Goal: Task Accomplishment & Management: Complete application form

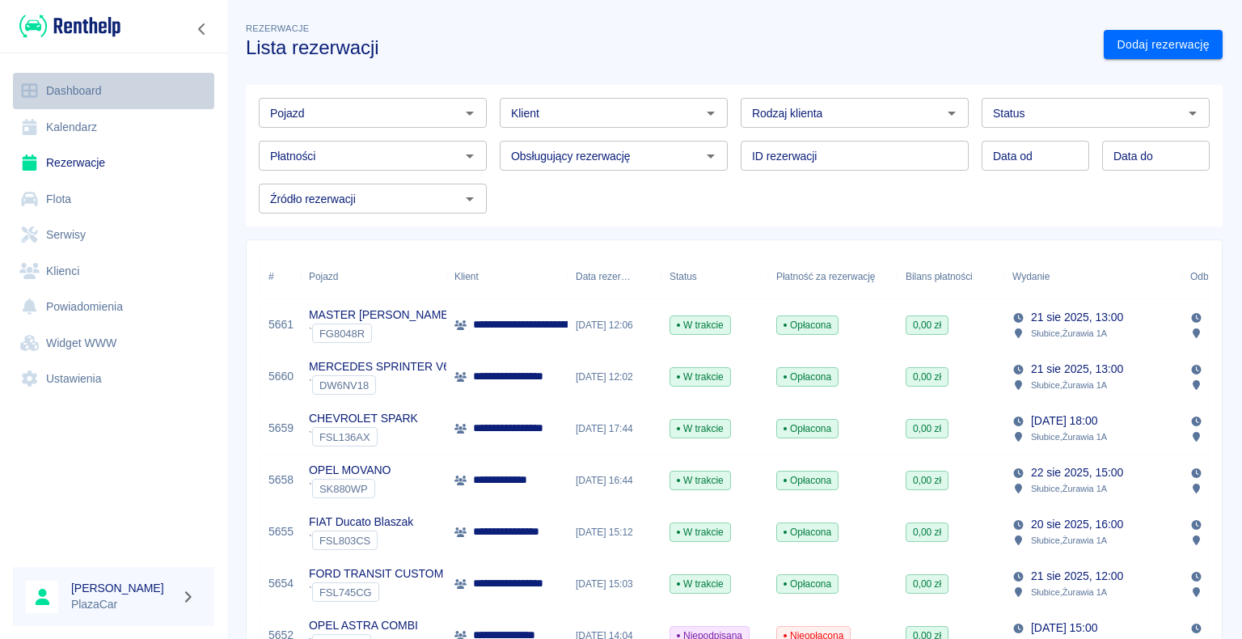
click at [78, 91] on link "Dashboard" at bounding box center [113, 91] width 201 height 36
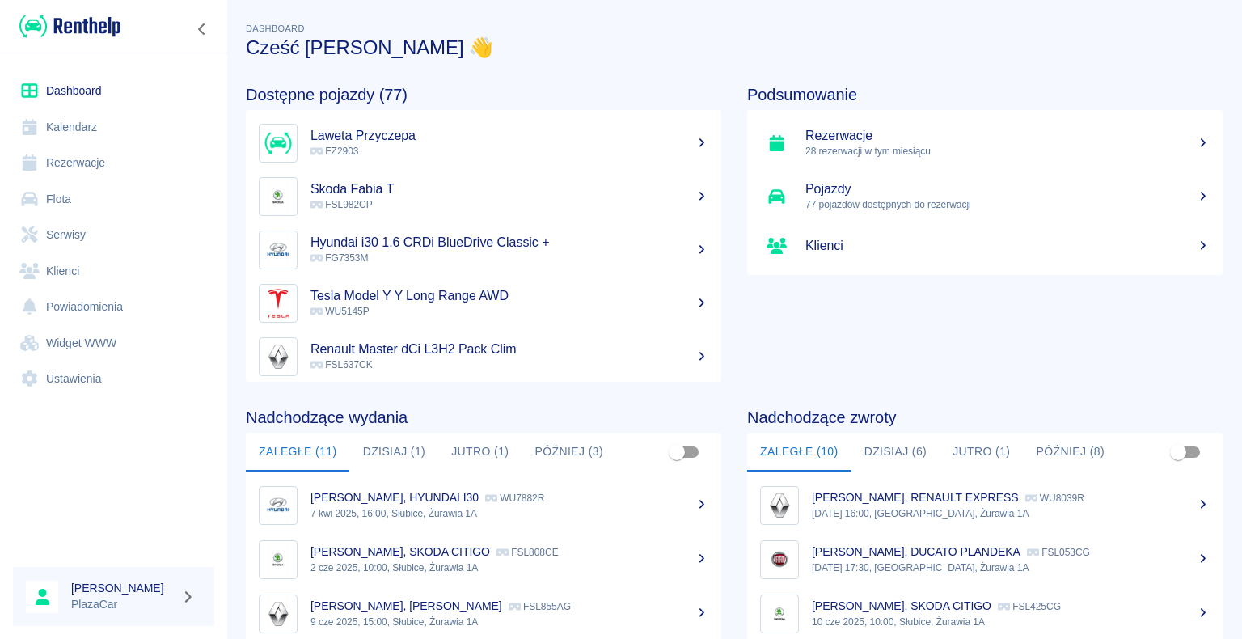
click at [386, 144] on p "FZ2903" at bounding box center [509, 151] width 398 height 15
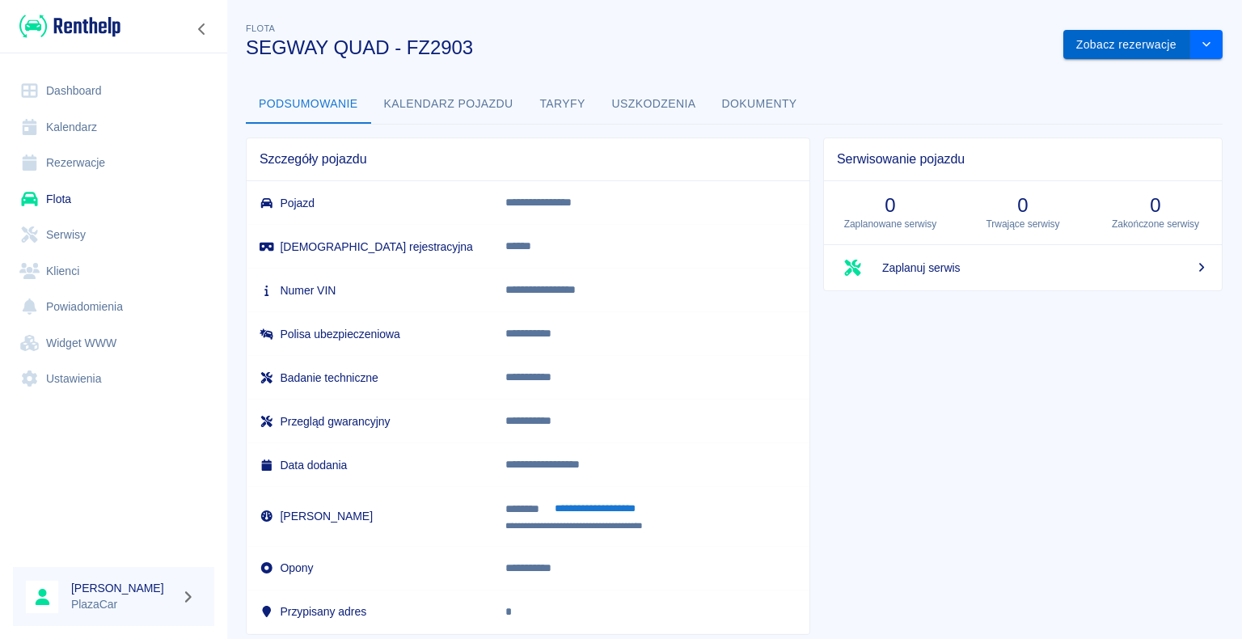
click at [1082, 40] on button "Zobacz rezerwacje" at bounding box center [1126, 45] width 127 height 30
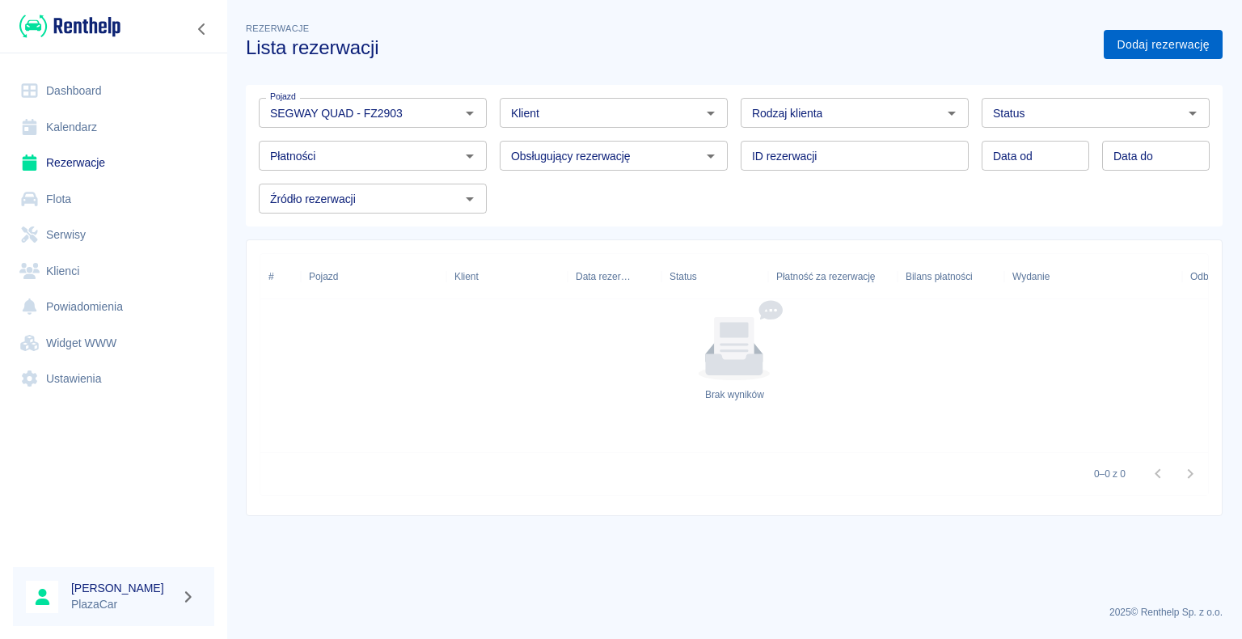
click at [1172, 51] on link "Dodaj rezerwację" at bounding box center [1162, 45] width 119 height 30
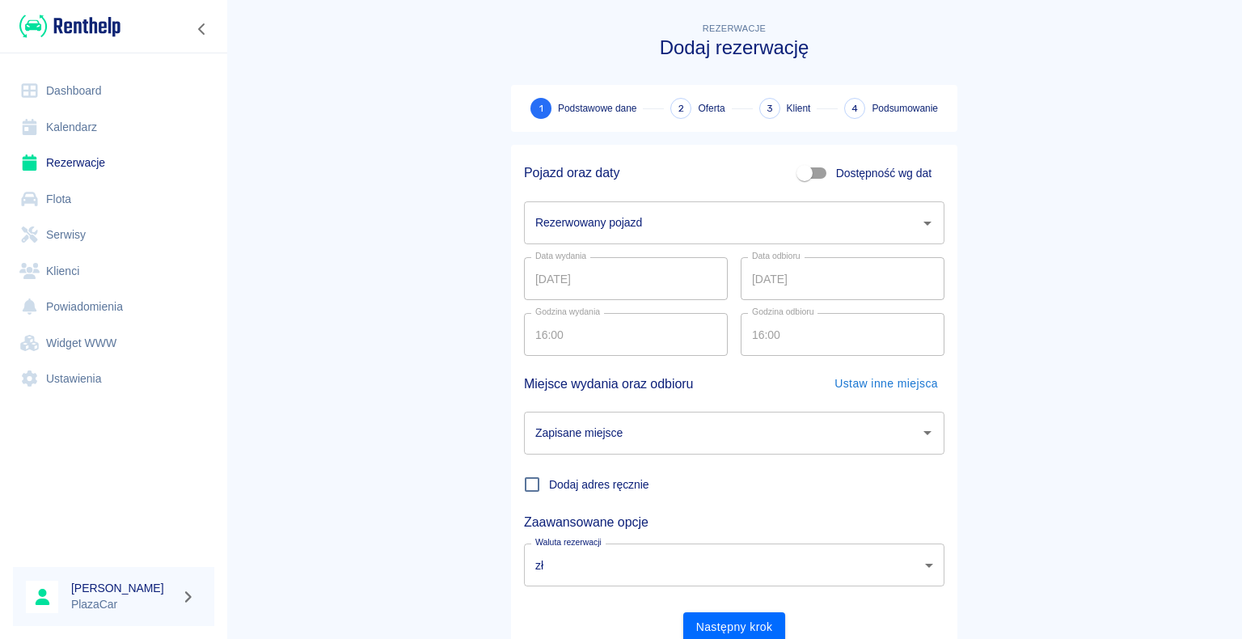
click at [663, 223] on input "Rezerwowany pojazd" at bounding box center [722, 223] width 382 height 28
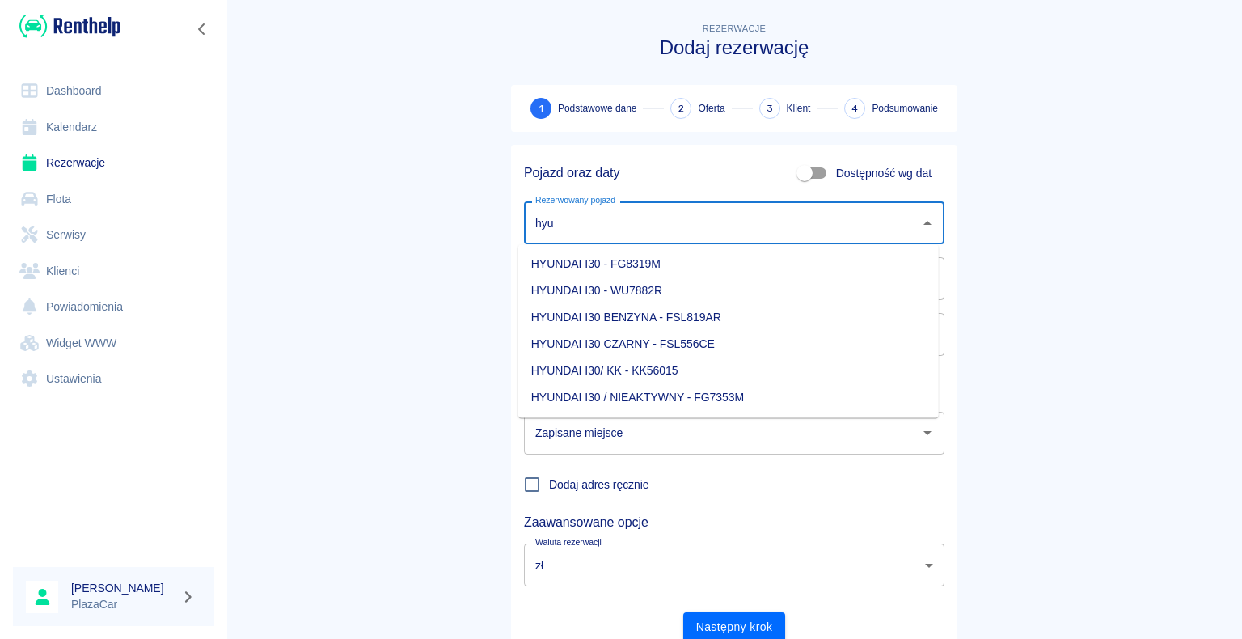
click at [728, 318] on li "HYUNDAI I30 BENZYNA - FSL819AR" at bounding box center [728, 317] width 420 height 27
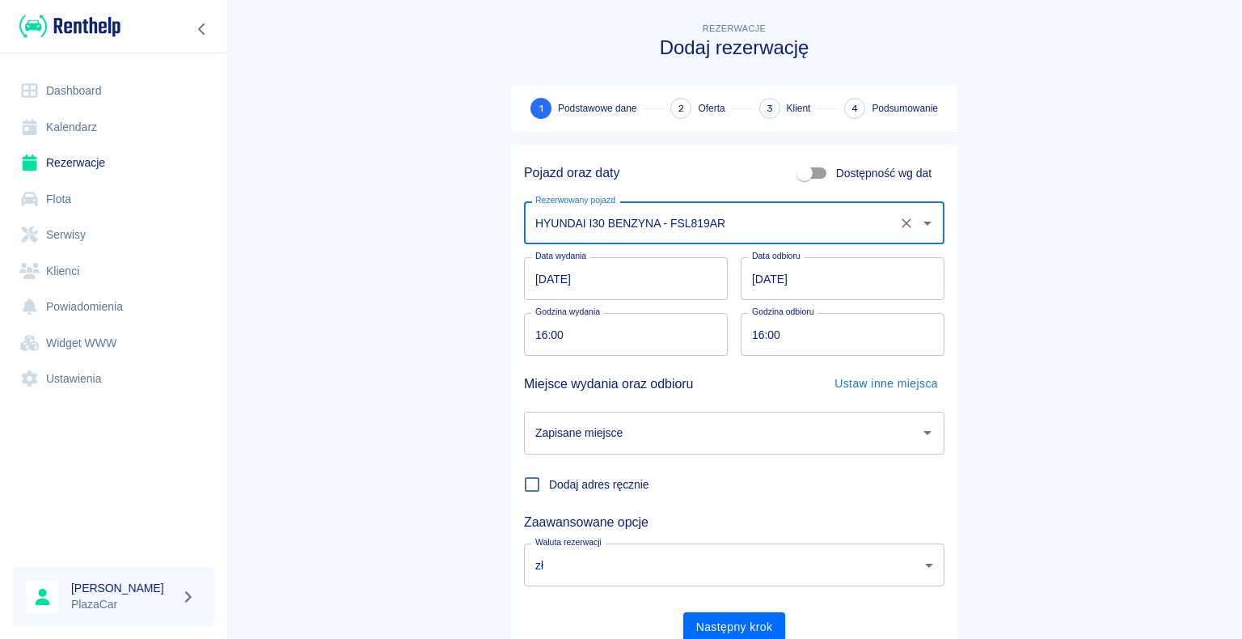
type input "HYUNDAI I30 BENZYNA - FSL819AR"
click at [821, 282] on input "[DATE]" at bounding box center [842, 278] width 204 height 43
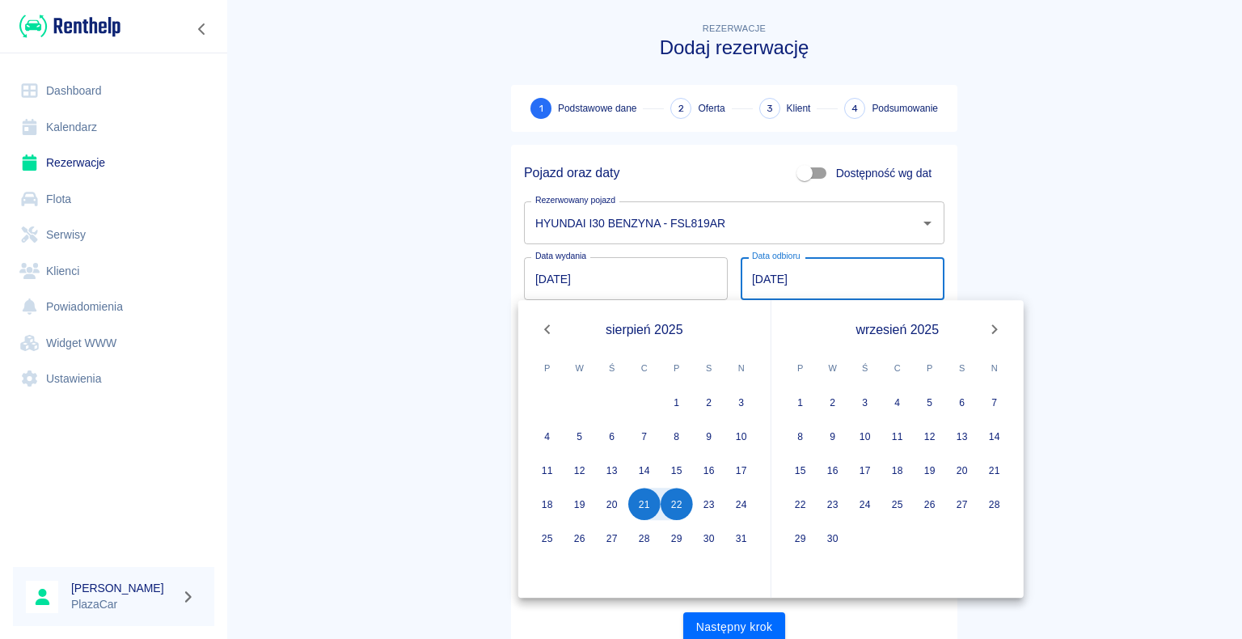
click at [1057, 234] on main "Rezerwacje Dodaj rezerwację 1 Podstawowe dane 2 Oferta 3 Klient 4 Podsumowanie …" at bounding box center [733, 336] width 1015 height 635
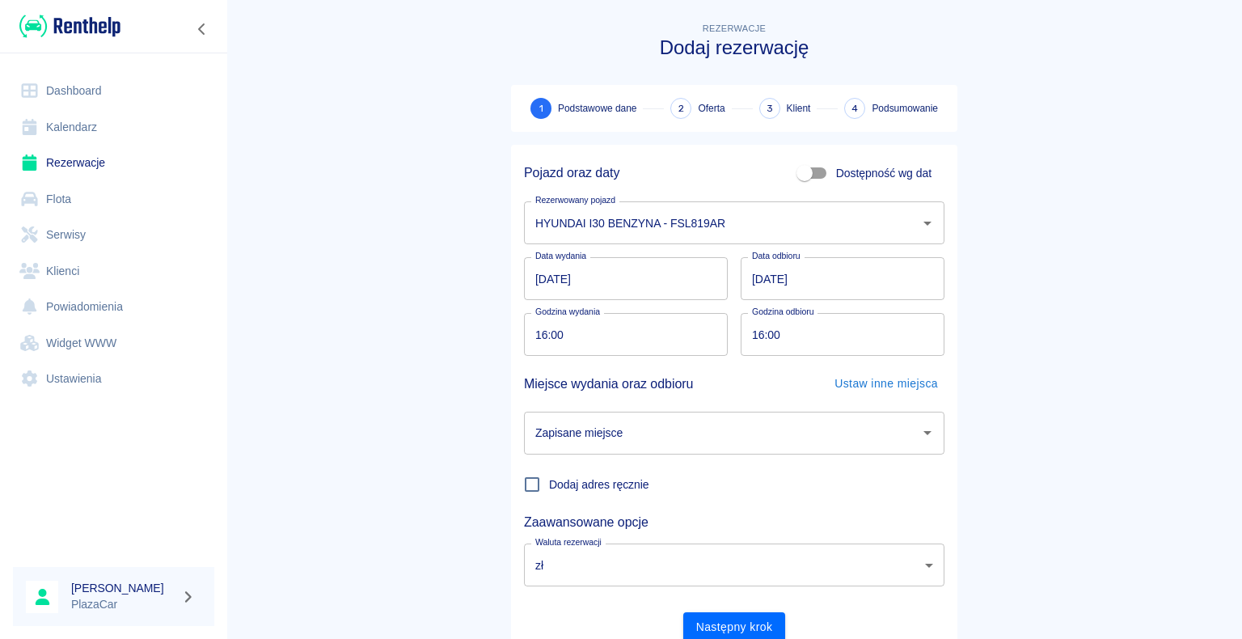
click at [810, 423] on input "Zapisane miejsce" at bounding box center [722, 433] width 382 height 28
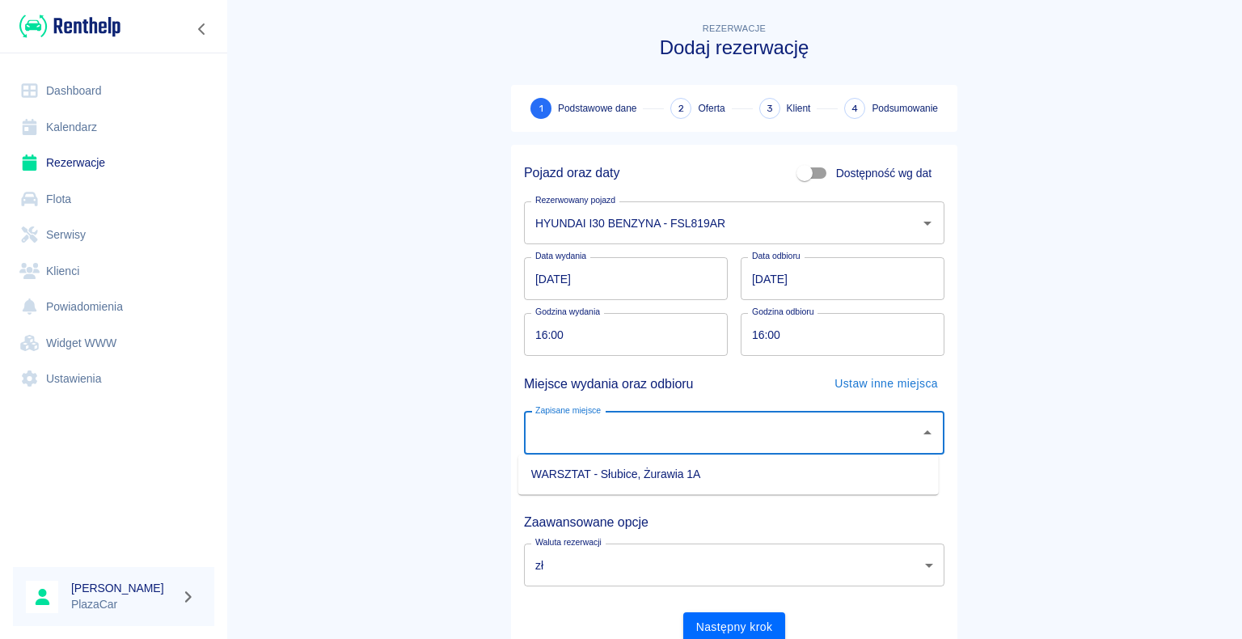
click at [613, 483] on li "WARSZTAT - Słubice, Żurawia 1A" at bounding box center [728, 474] width 420 height 27
type input "WARSZTAT - Słubice, Żurawia 1A"
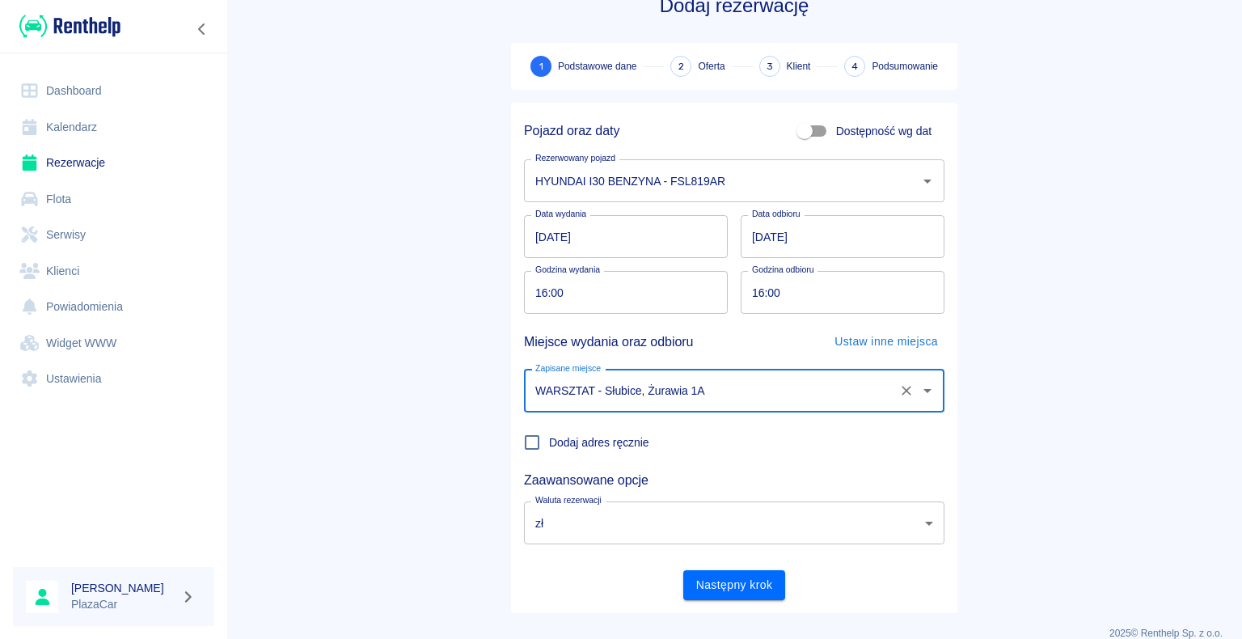
scroll to position [62, 0]
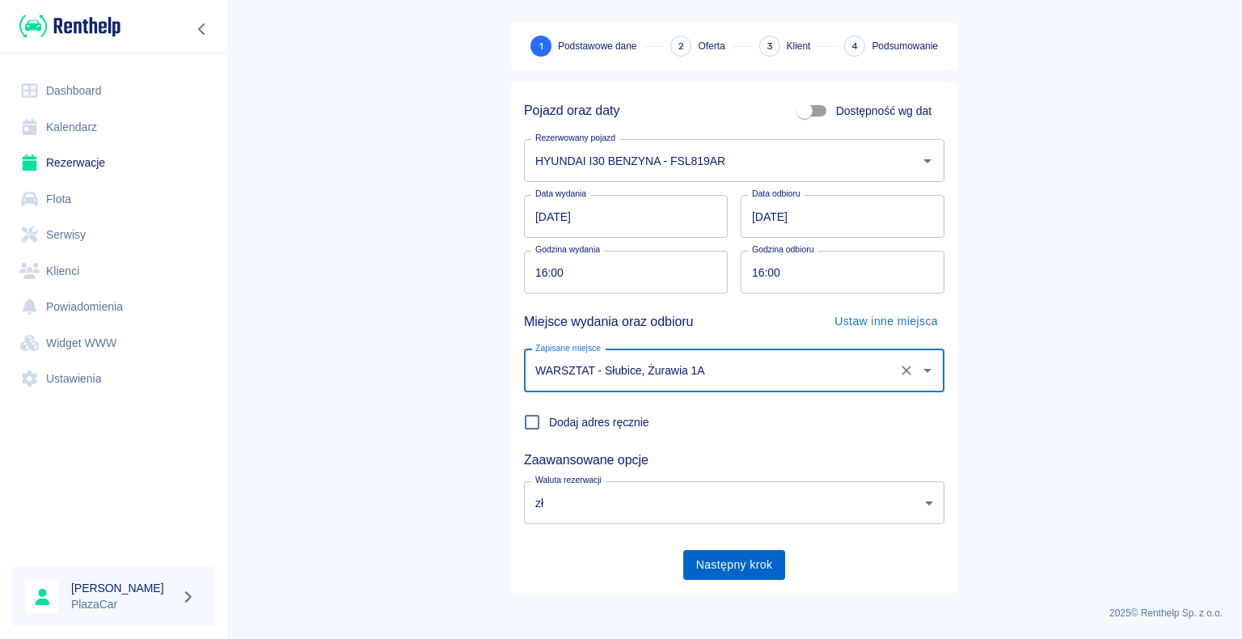
click at [698, 558] on button "Następny krok" at bounding box center [734, 565] width 103 height 30
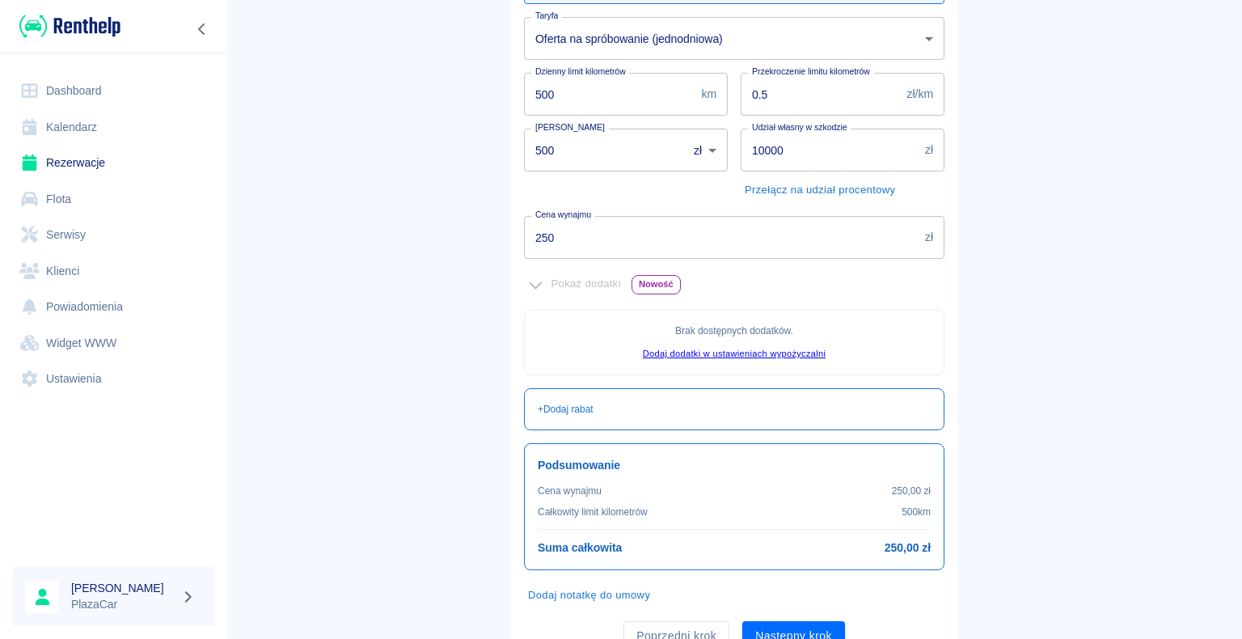
scroll to position [293, 0]
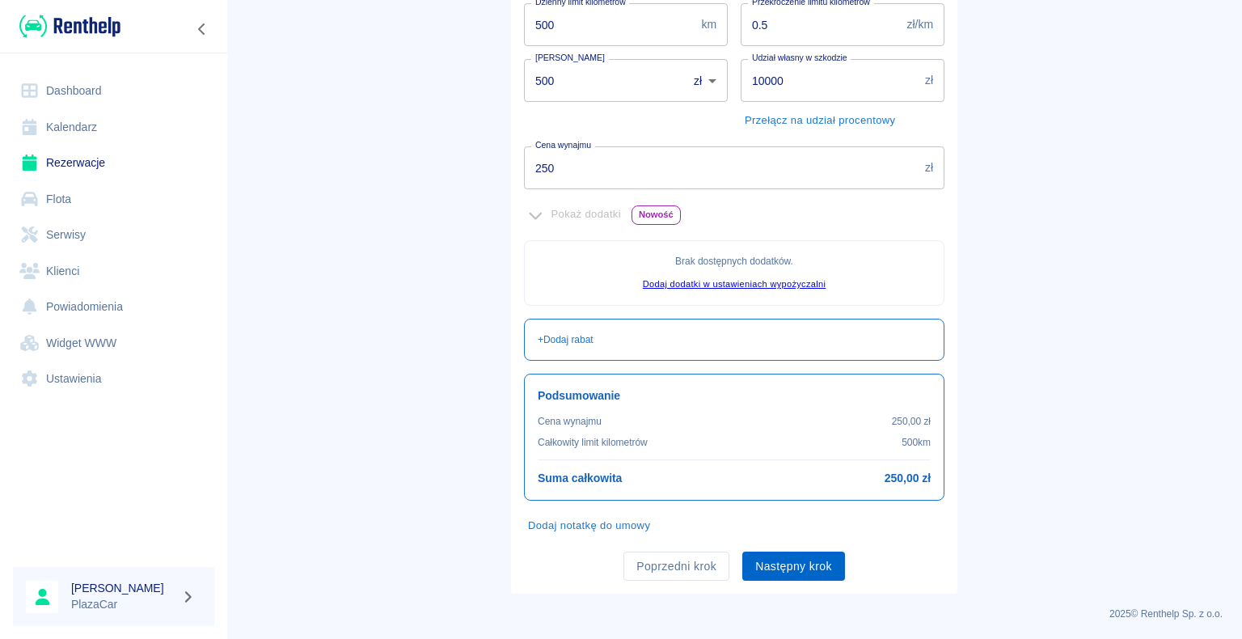
click at [766, 567] on button "Następny krok" at bounding box center [793, 566] width 103 height 30
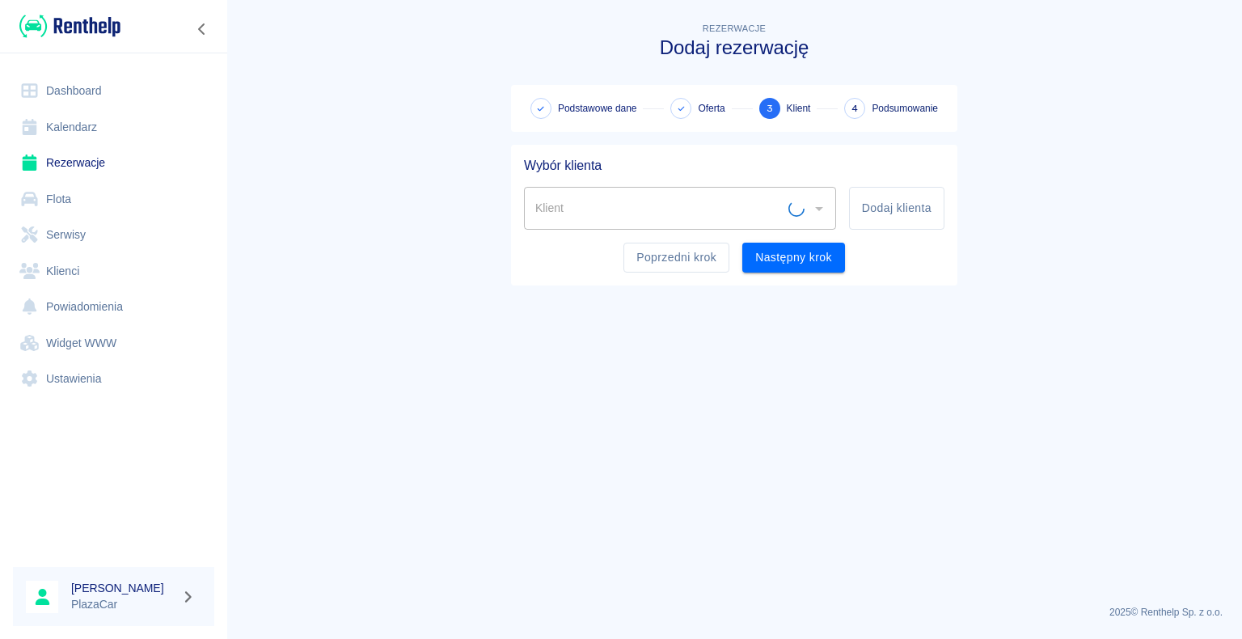
scroll to position [0, 0]
click at [815, 203] on div at bounding box center [818, 208] width 21 height 23
click at [757, 213] on input "Klient" at bounding box center [667, 208] width 273 height 28
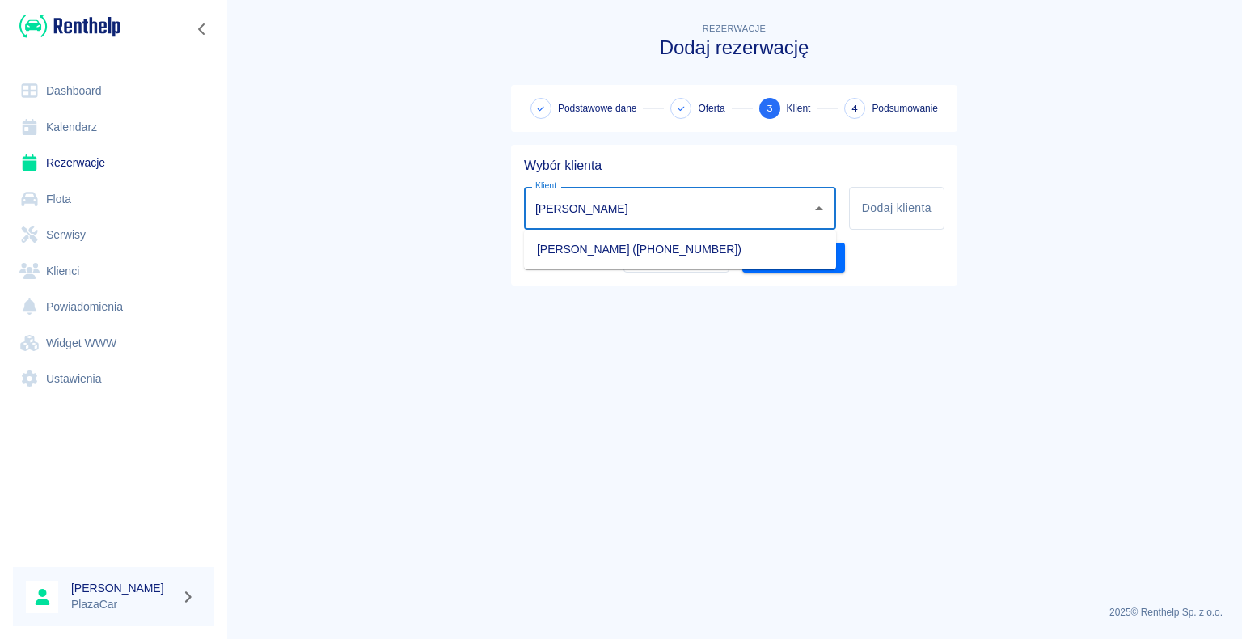
click at [719, 255] on li "[PERSON_NAME] ([PHONE_NUMBER])" at bounding box center [680, 249] width 312 height 27
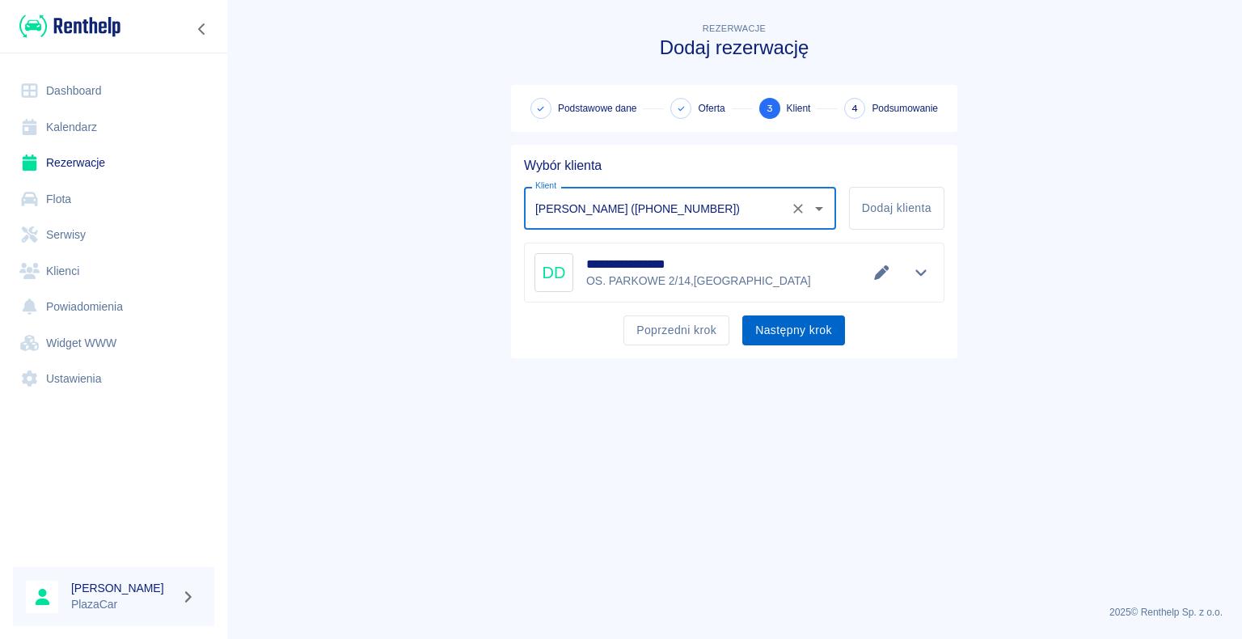
type input "[PERSON_NAME] ([PHONE_NUMBER])"
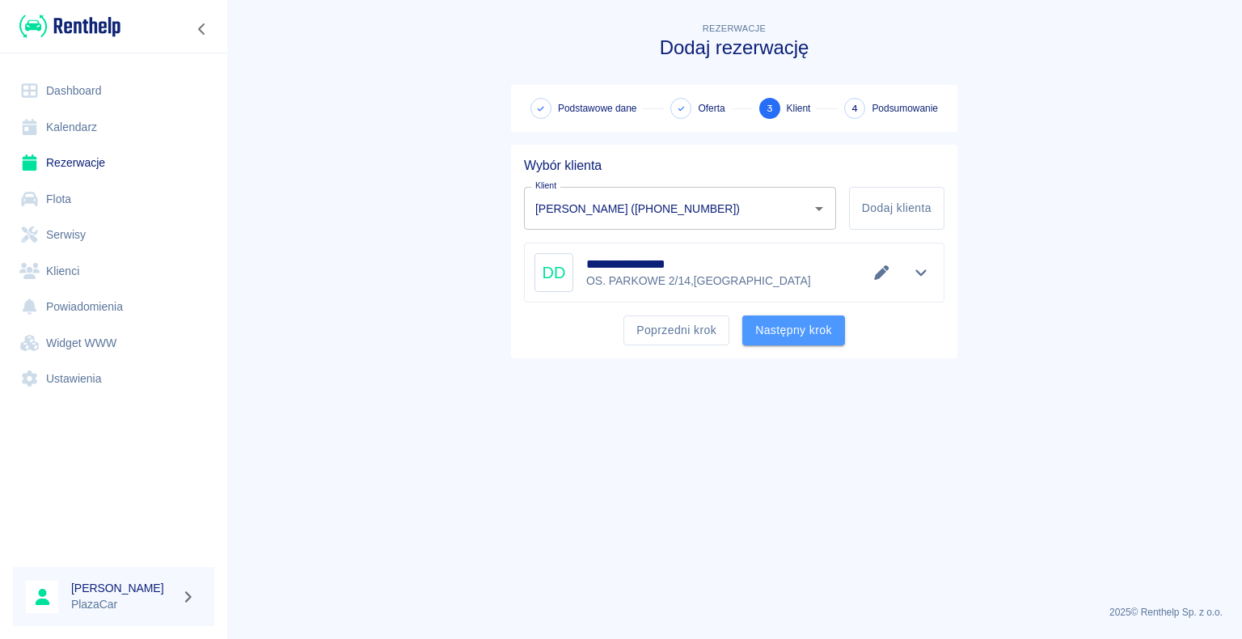
click at [780, 324] on button "Następny krok" at bounding box center [793, 330] width 103 height 30
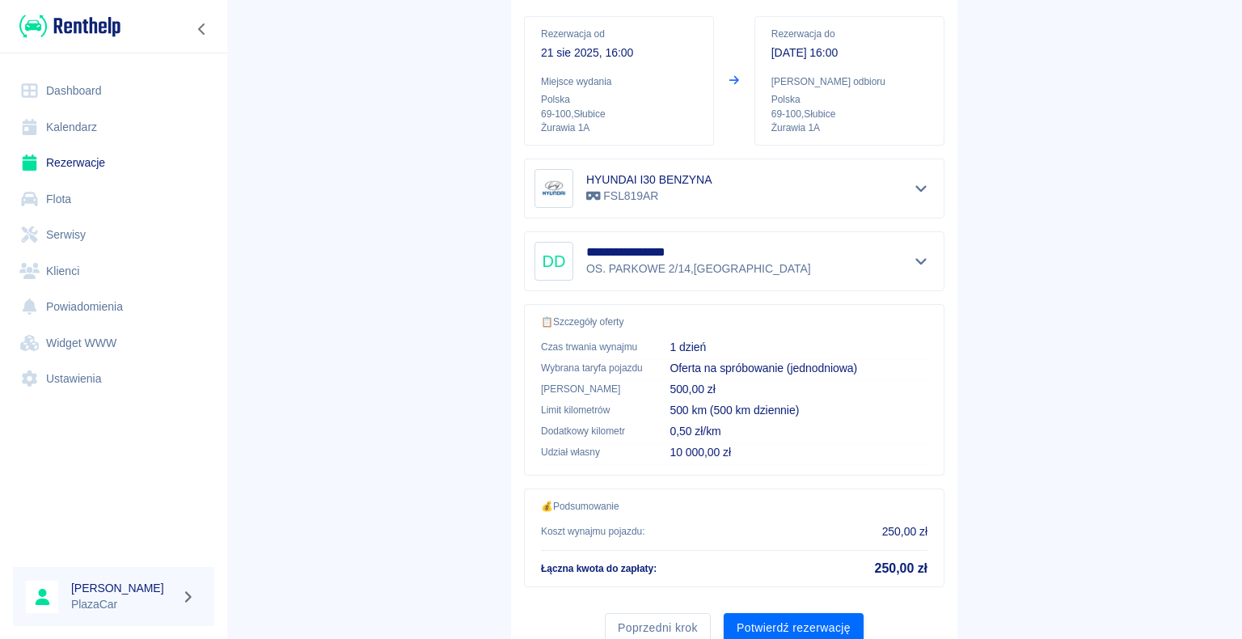
scroll to position [230, 0]
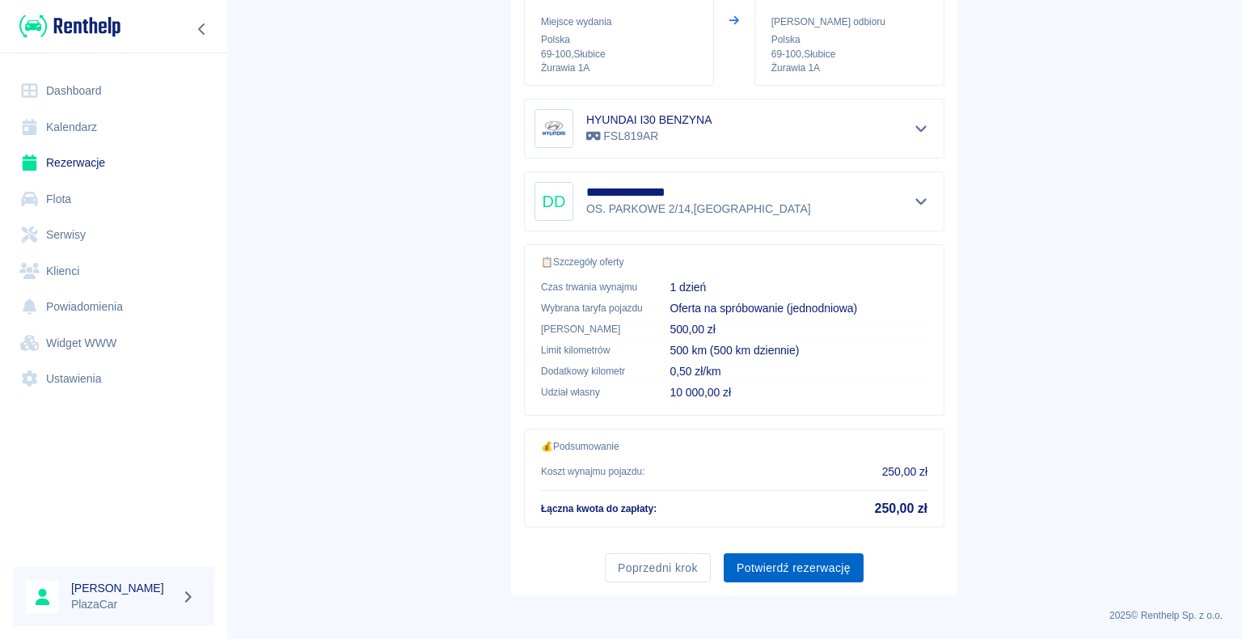
click at [807, 561] on button "Potwierdź rezerwację" at bounding box center [793, 568] width 140 height 30
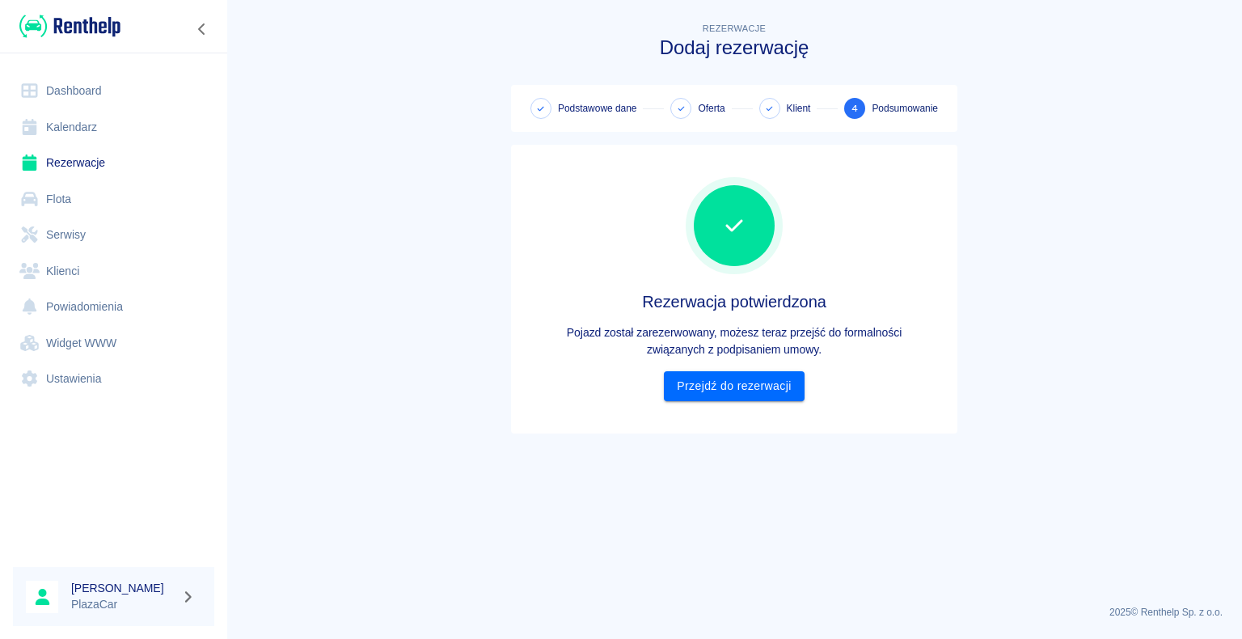
scroll to position [0, 0]
click at [771, 385] on link "Przejdź do rezerwacji" at bounding box center [734, 386] width 140 height 30
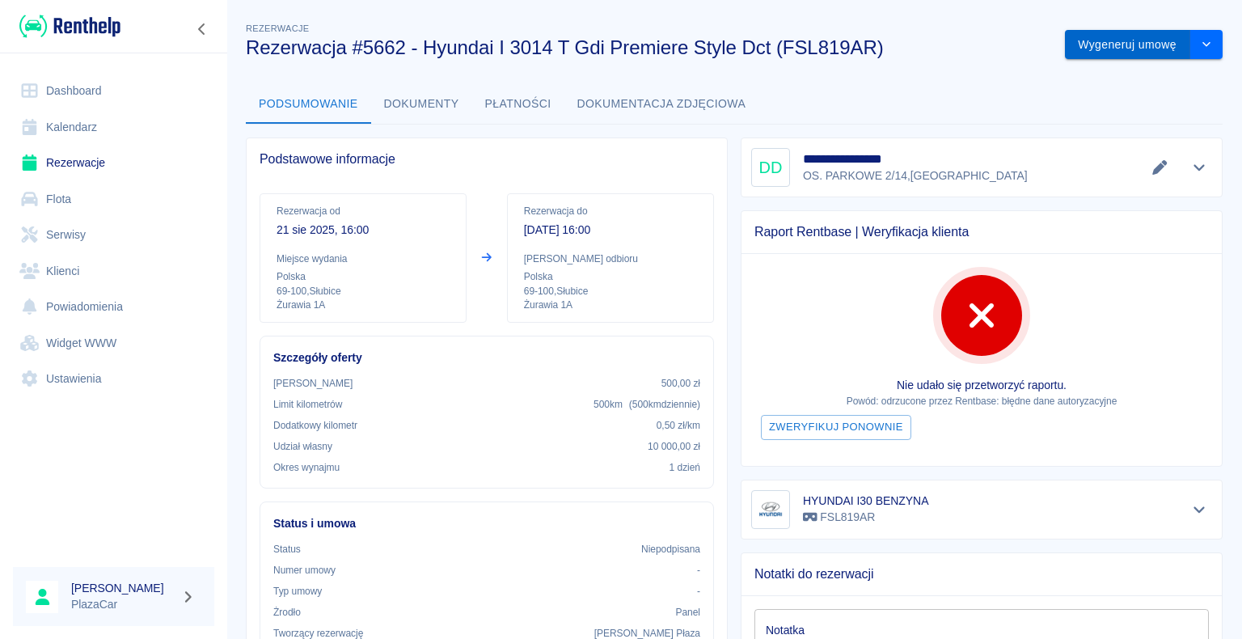
click at [1090, 53] on button "Wygeneruj umowę" at bounding box center [1127, 45] width 125 height 30
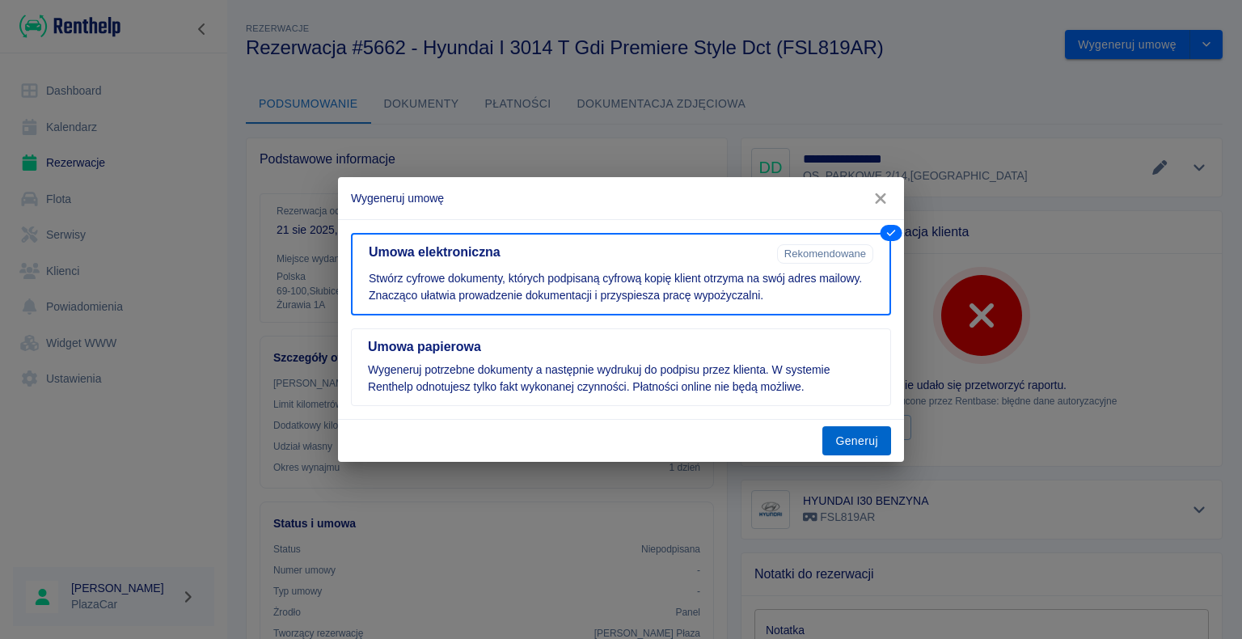
click at [883, 440] on button "Generuj" at bounding box center [856, 441] width 69 height 30
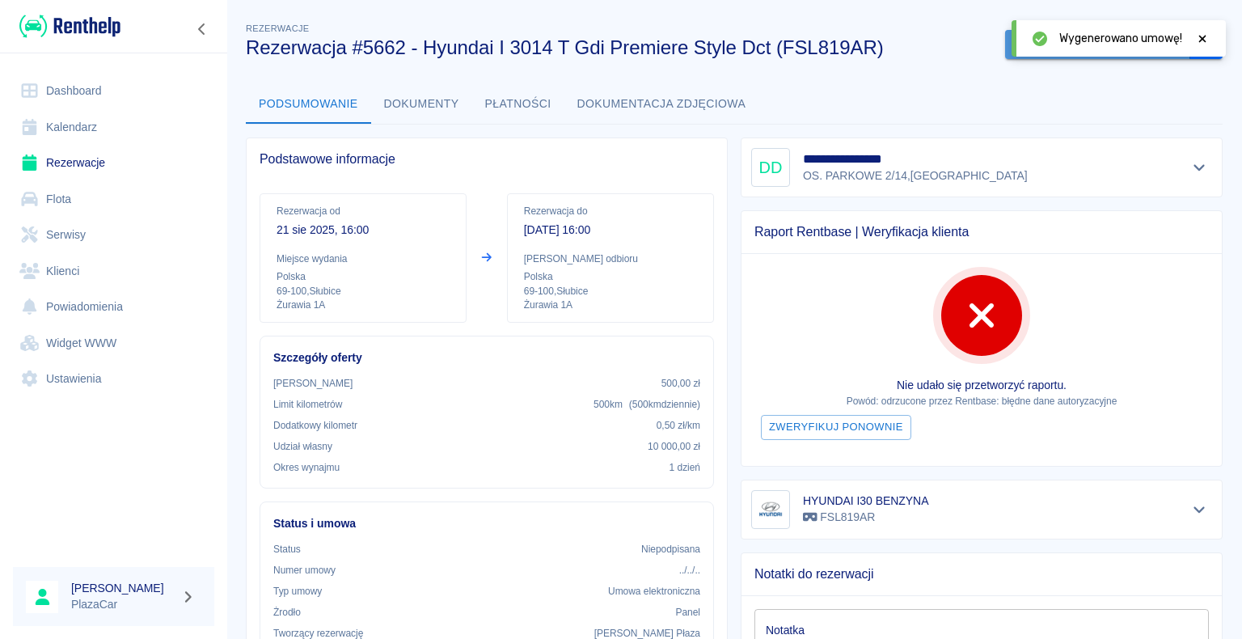
click at [1005, 50] on button "Podpisz umowę elektroniczną" at bounding box center [1097, 45] width 185 height 30
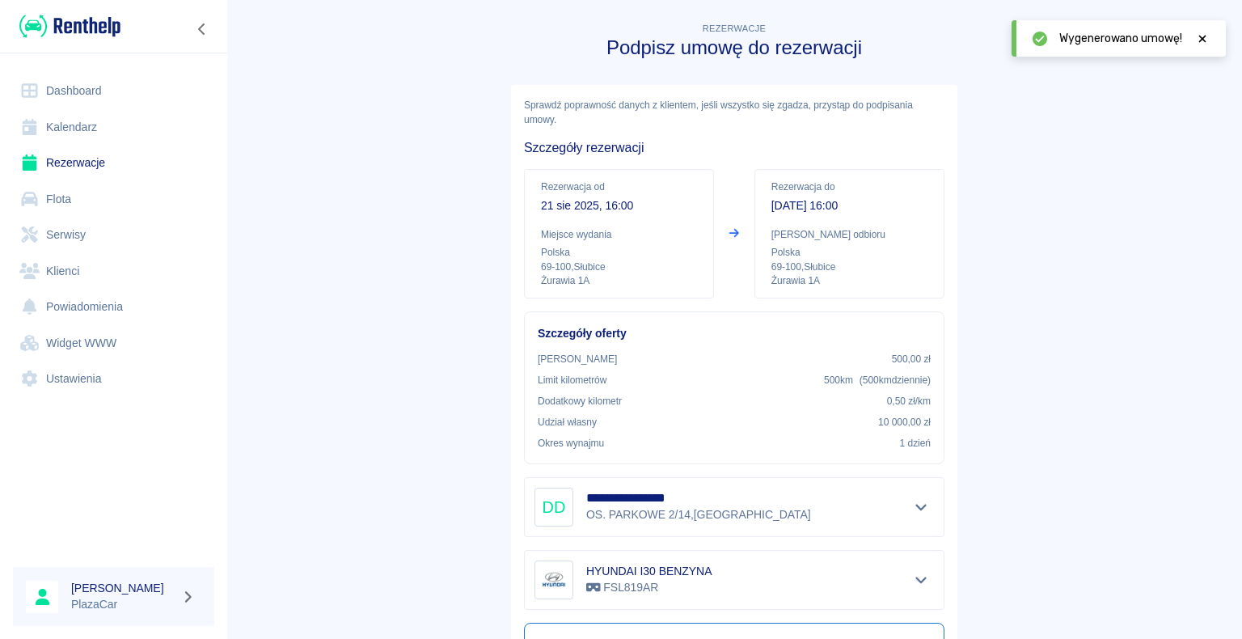
scroll to position [189, 0]
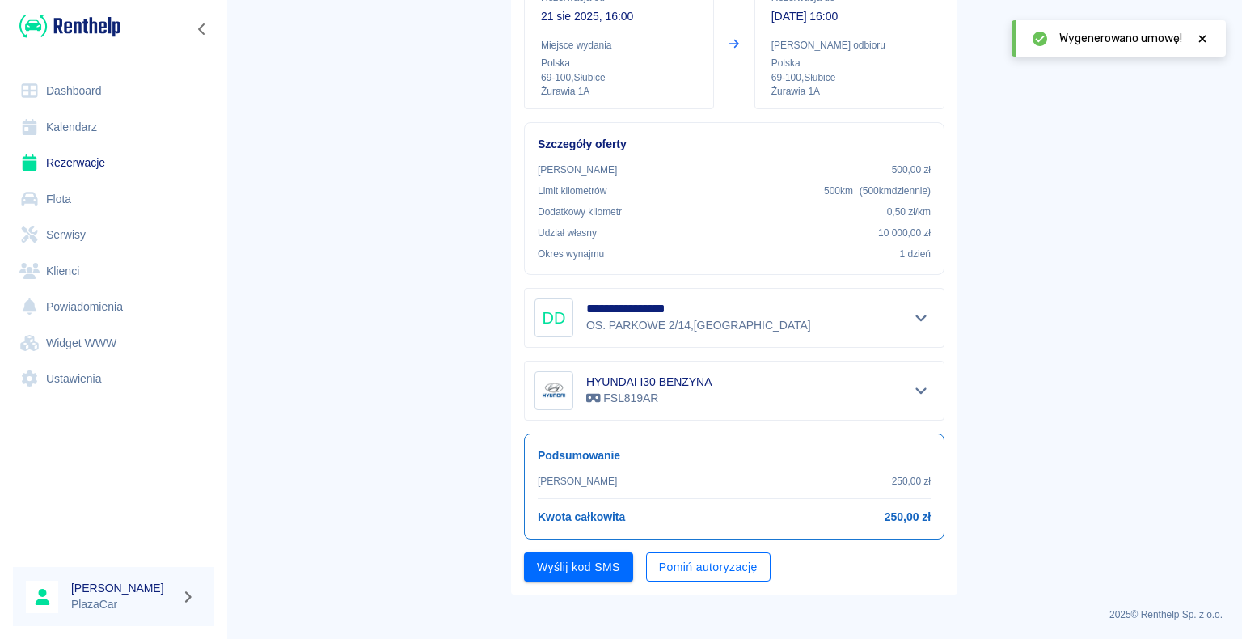
click at [661, 564] on button "Pomiń autoryzację" at bounding box center [708, 567] width 124 height 30
click at [604, 564] on button "Podpisz umowę" at bounding box center [579, 567] width 110 height 30
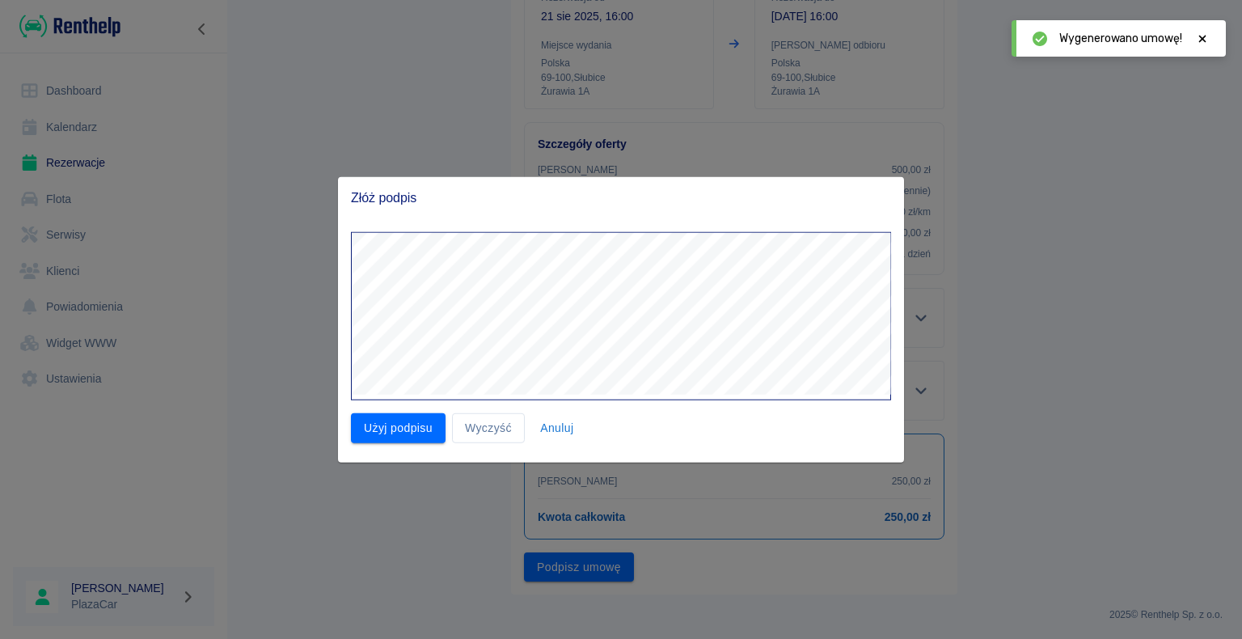
click at [391, 408] on div "Użyj podpisu Wyczyść Anuluj" at bounding box center [614, 331] width 553 height 224
click at [394, 425] on button "Użyj podpisu" at bounding box center [398, 428] width 95 height 30
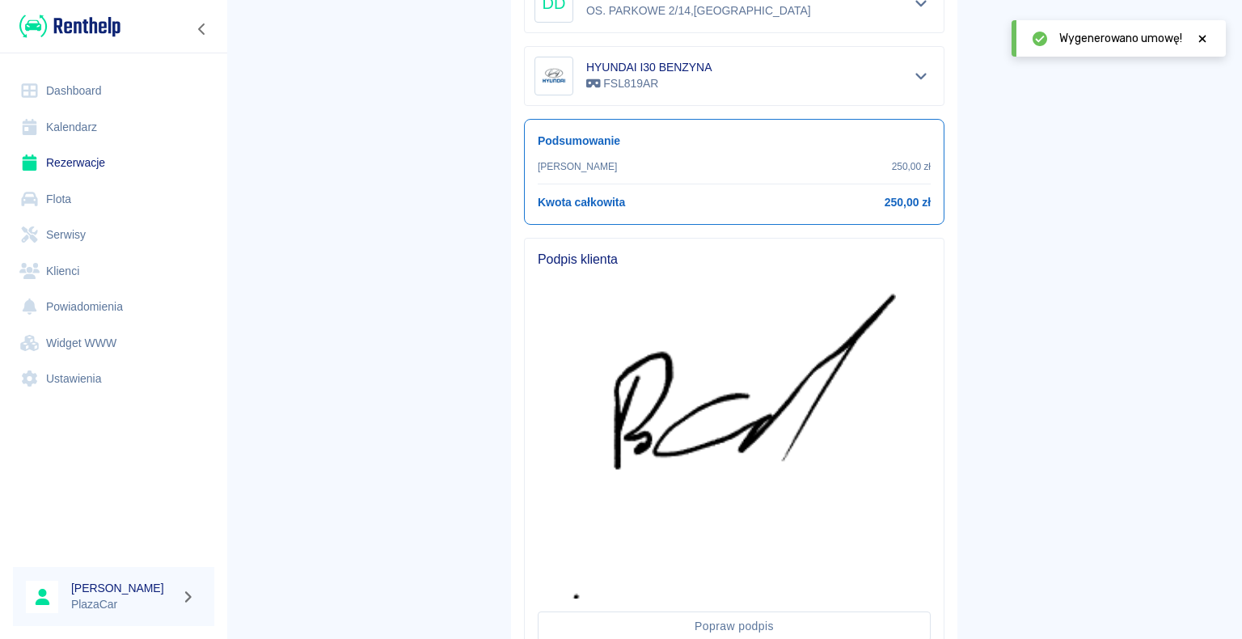
scroll to position [625, 0]
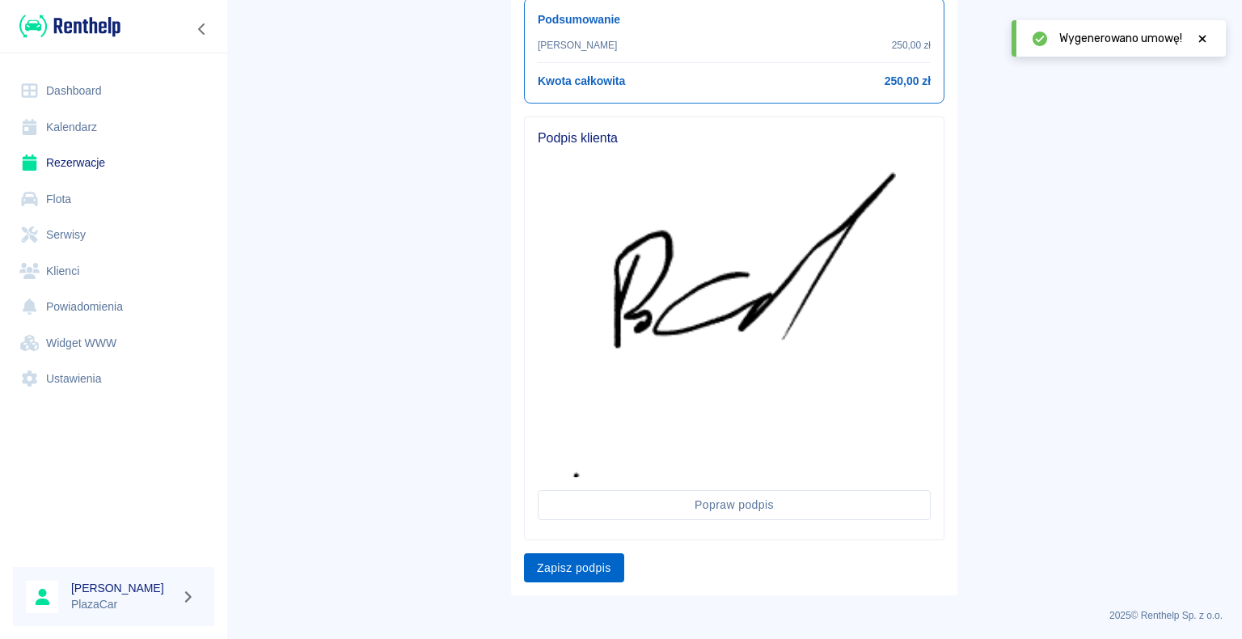
click at [586, 562] on button "Zapisz podpis" at bounding box center [574, 568] width 100 height 30
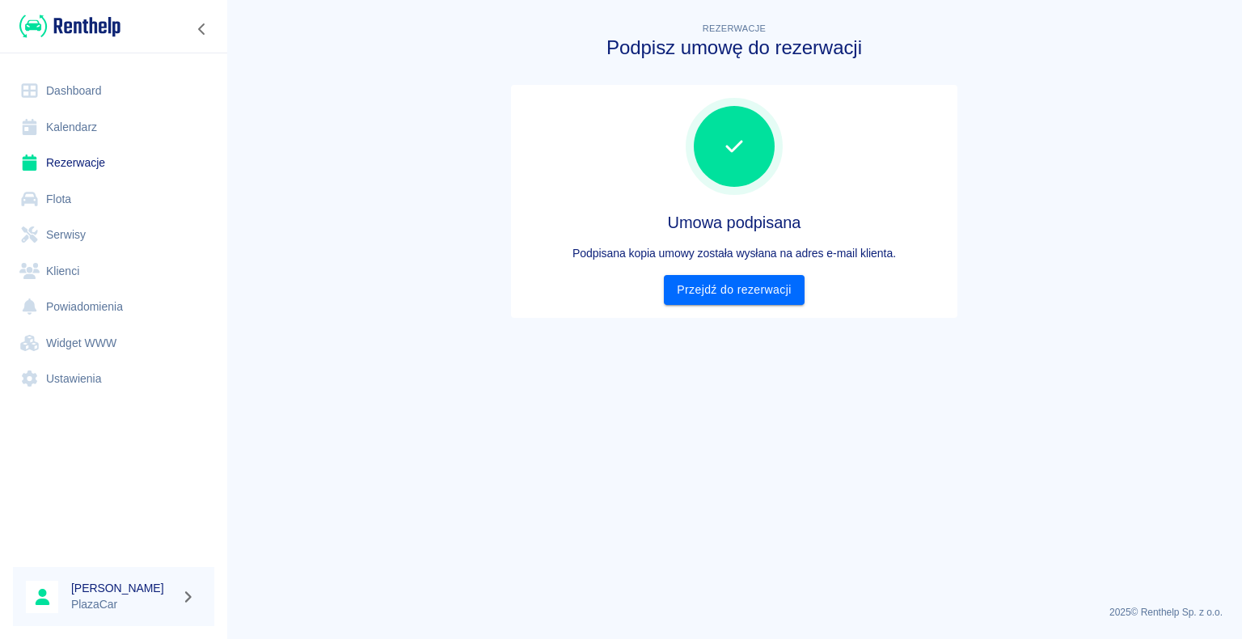
scroll to position [0, 0]
drag, startPoint x: 757, startPoint y: 278, endPoint x: 763, endPoint y: 285, distance: 9.1
click at [757, 278] on link "Przejdź do rezerwacji" at bounding box center [734, 290] width 140 height 30
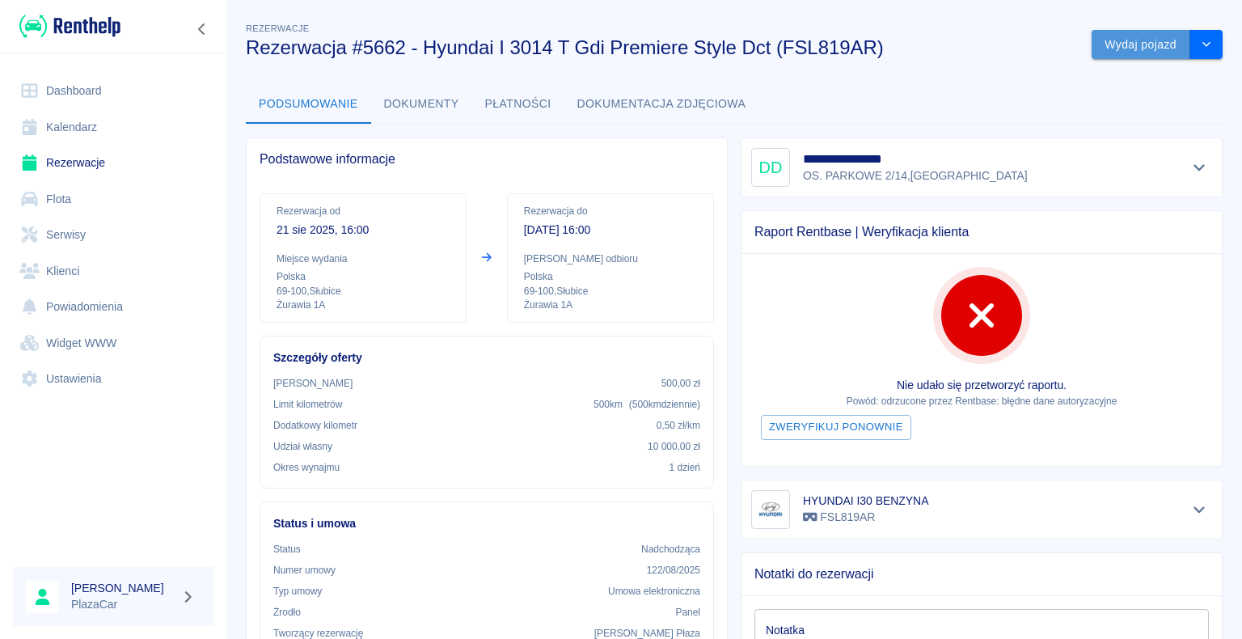
click at [1157, 40] on button "Wydaj pojazd" at bounding box center [1140, 45] width 99 height 30
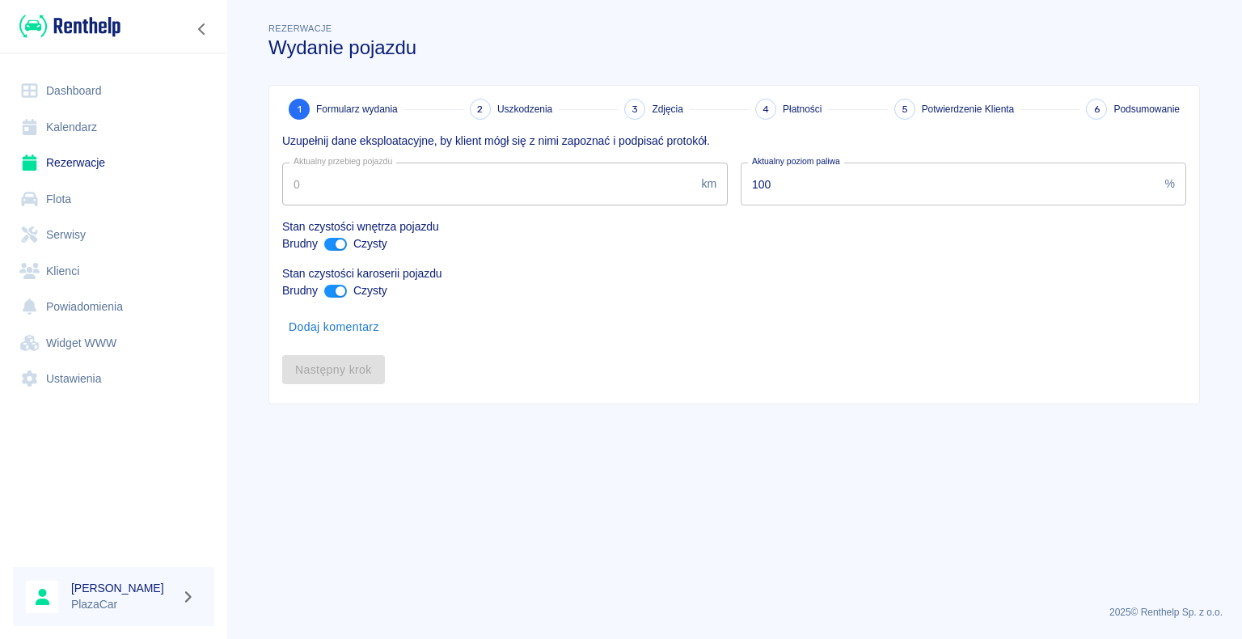
type input "374797"
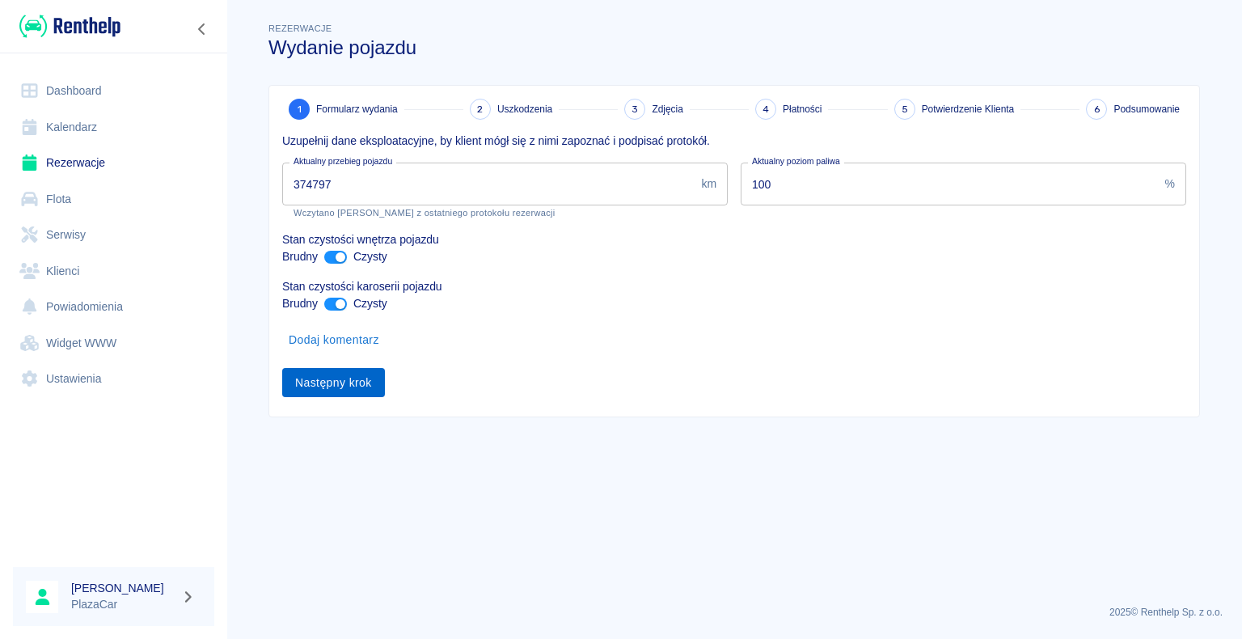
click at [326, 373] on button "Następny krok" at bounding box center [333, 383] width 103 height 30
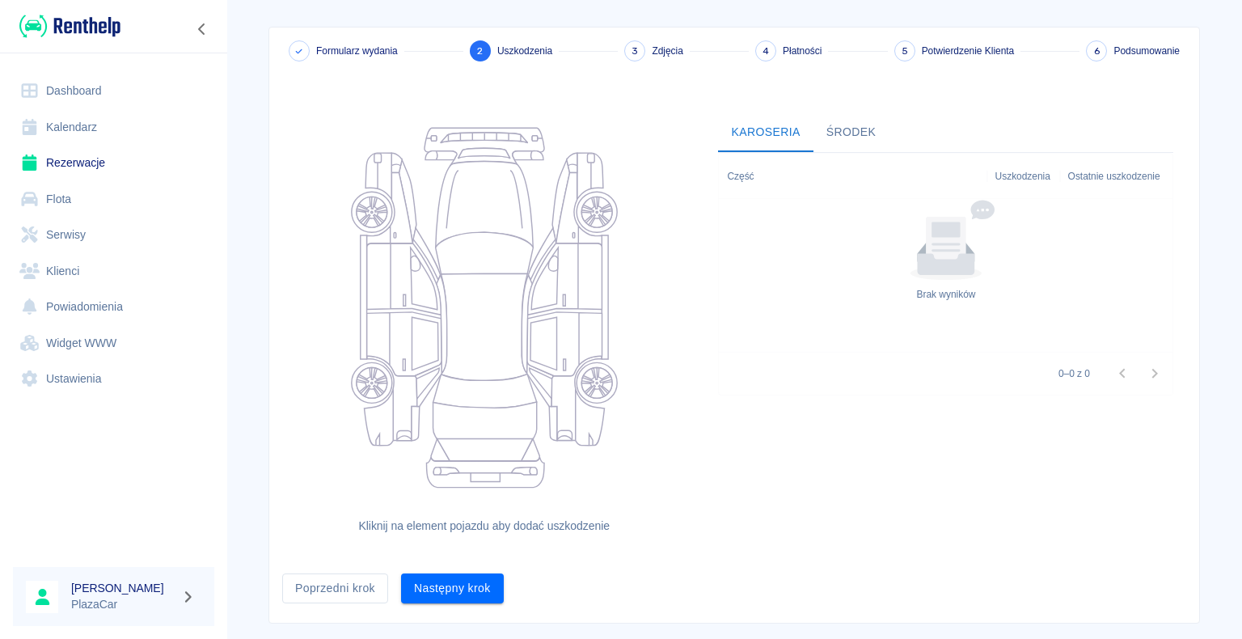
scroll to position [88, 0]
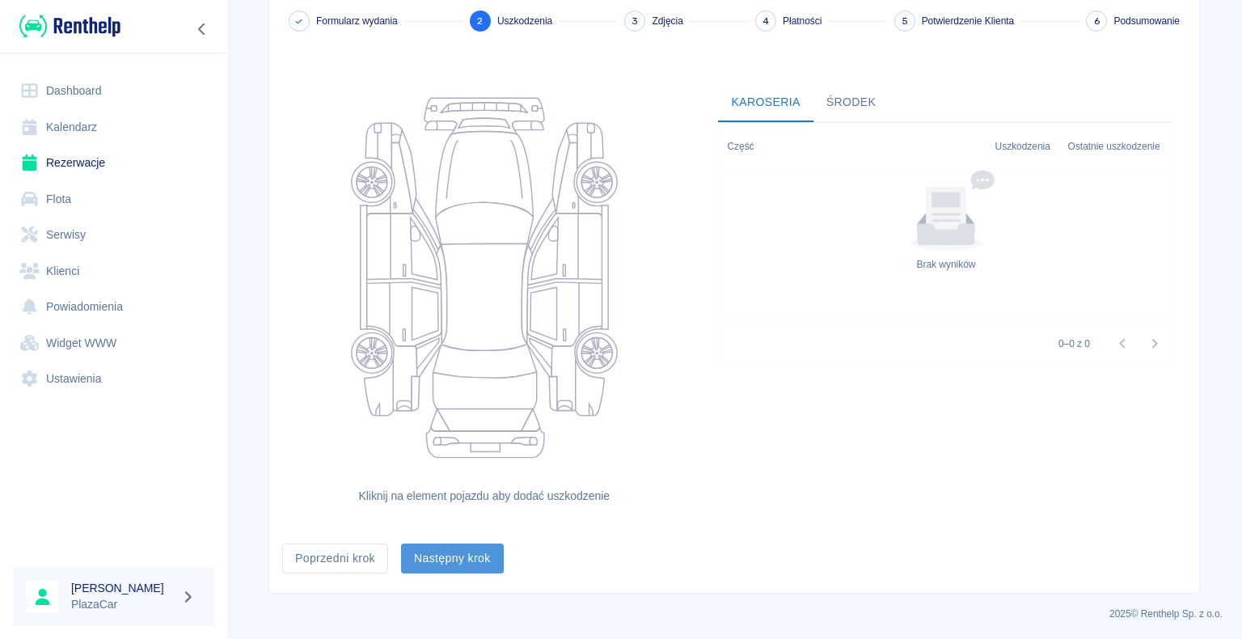
click at [449, 566] on button "Następny krok" at bounding box center [452, 558] width 103 height 30
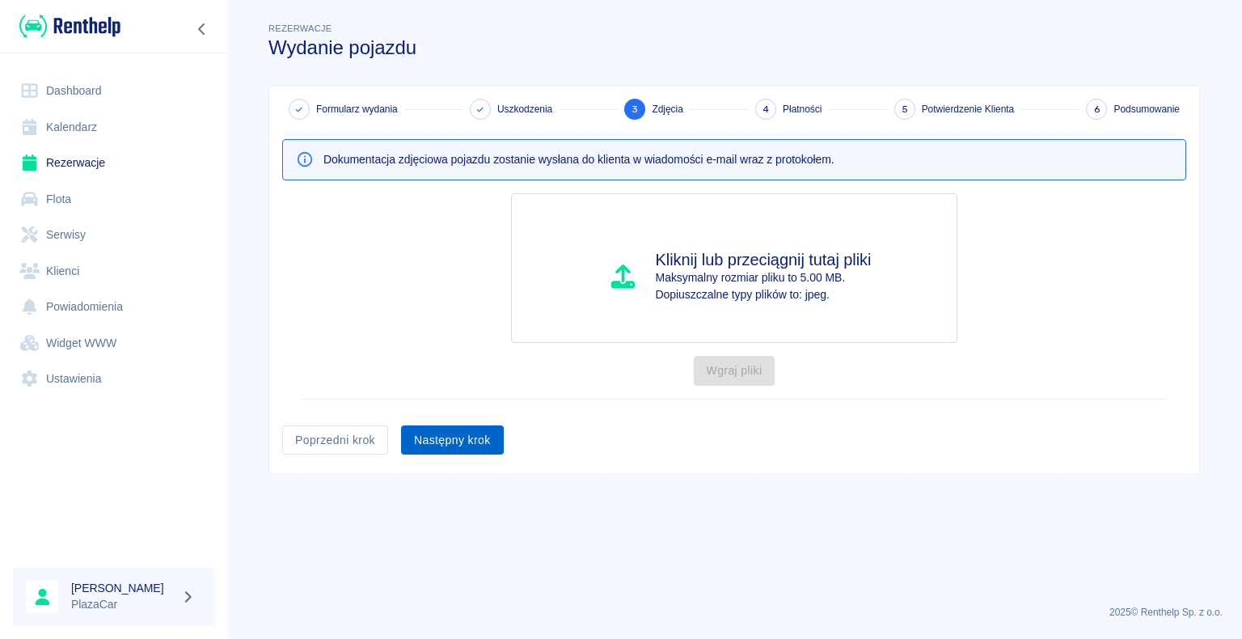
click at [466, 445] on button "Następny krok" at bounding box center [452, 440] width 103 height 30
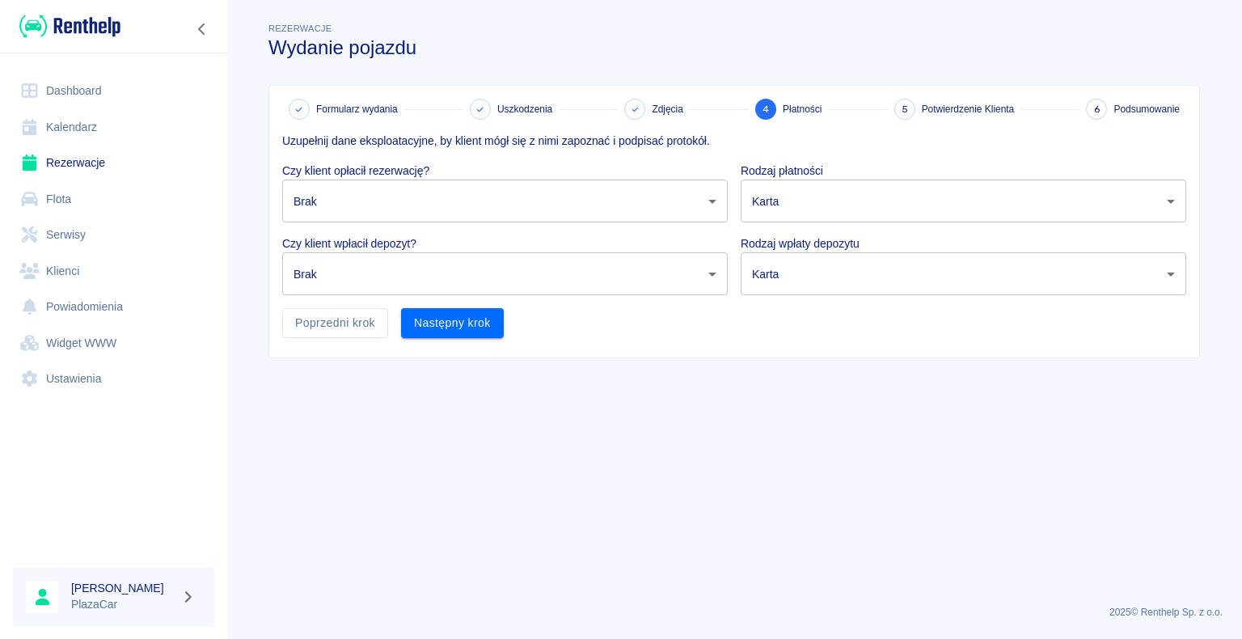
click at [612, 199] on body "Używamy plików Cookies, by zapewnić Ci najlepsze możliwe doświadczenie. Aby dow…" at bounding box center [621, 319] width 1242 height 639
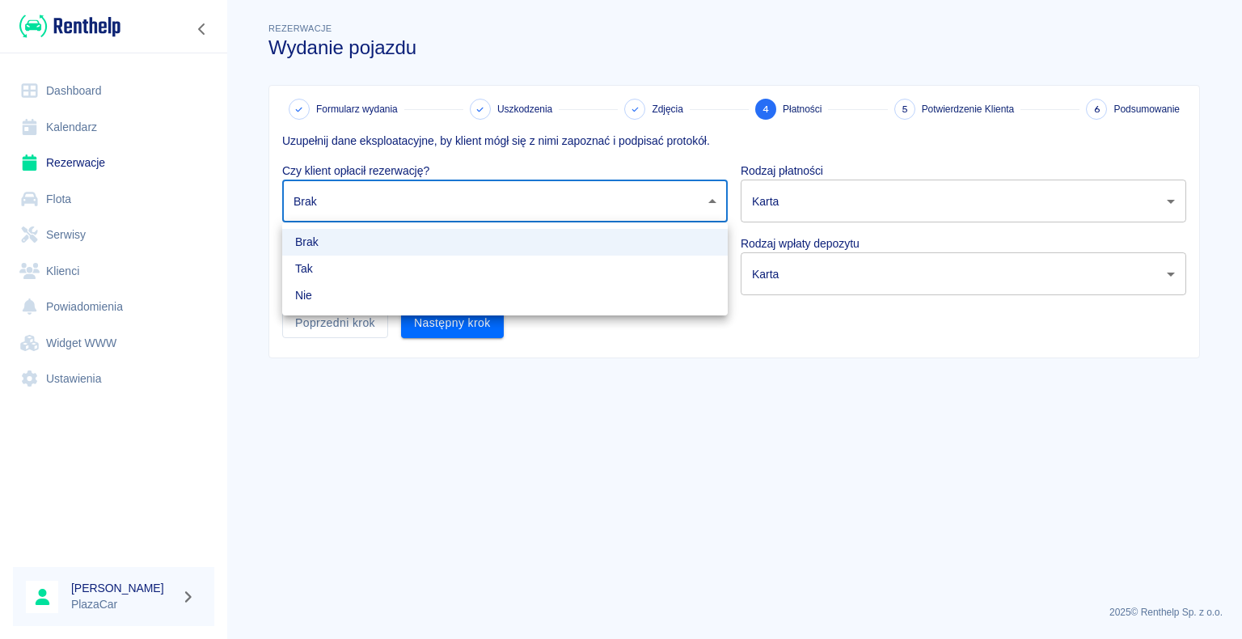
click at [408, 266] on li "Tak" at bounding box center [504, 268] width 445 height 27
type input "true"
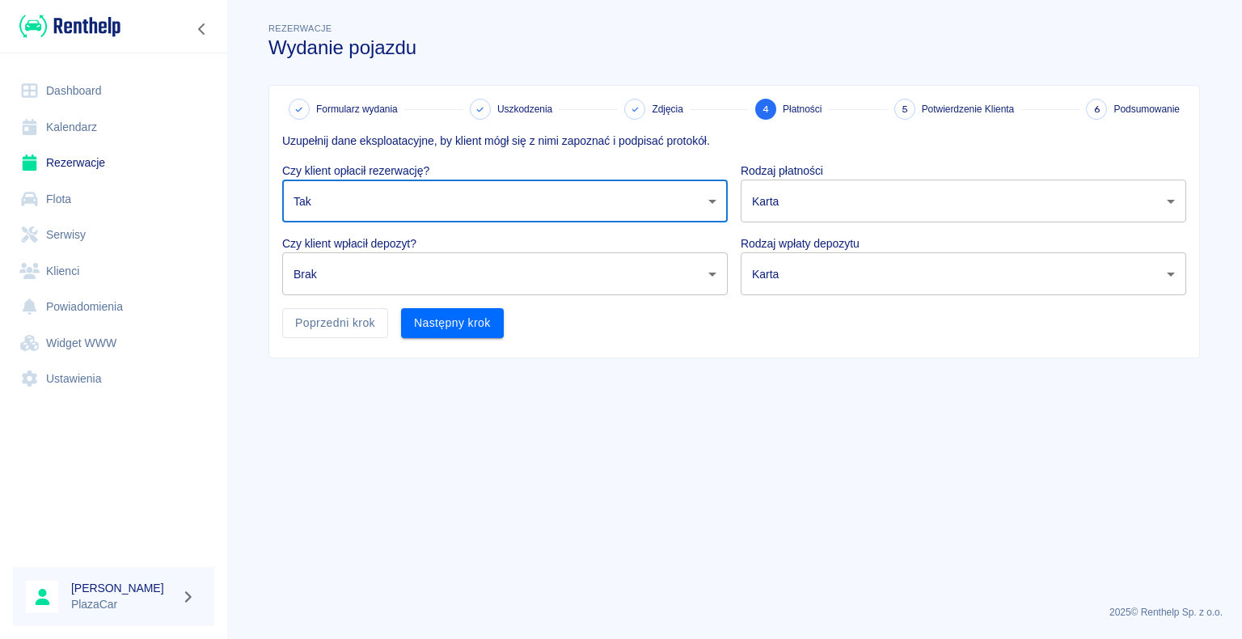
click at [413, 293] on body "Używamy plików Cookies, by zapewnić Ci najlepsze możliwe doświadczenie. Aby dow…" at bounding box center [621, 319] width 1242 height 639
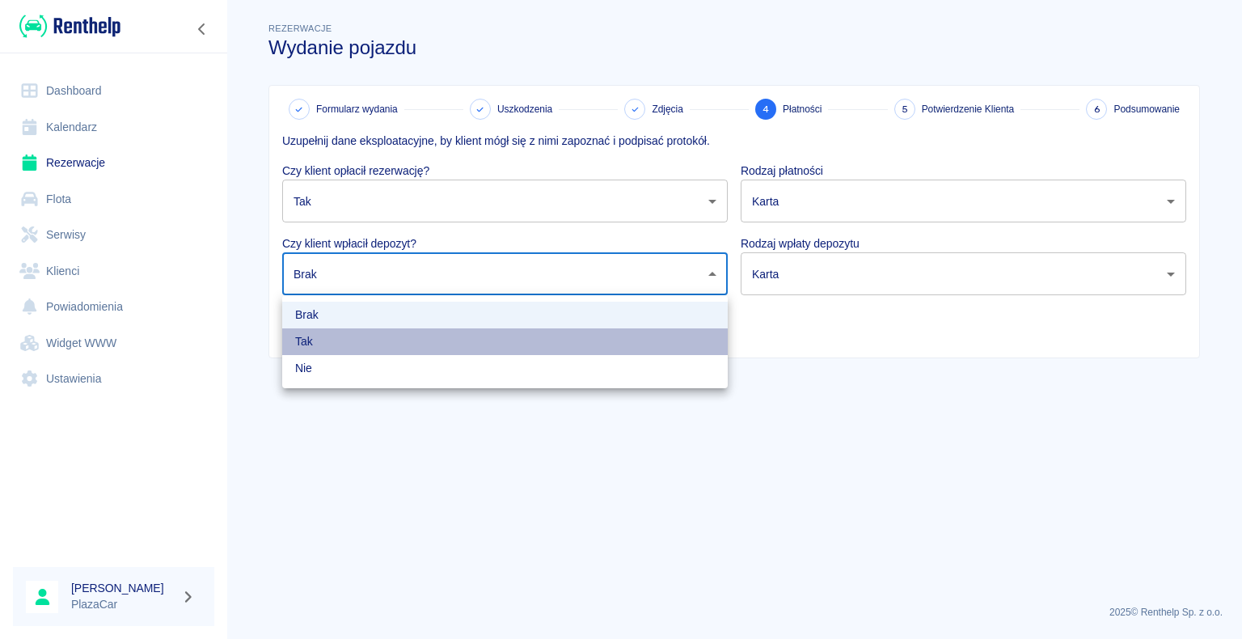
click at [354, 335] on li "Tak" at bounding box center [504, 341] width 445 height 27
type input "true"
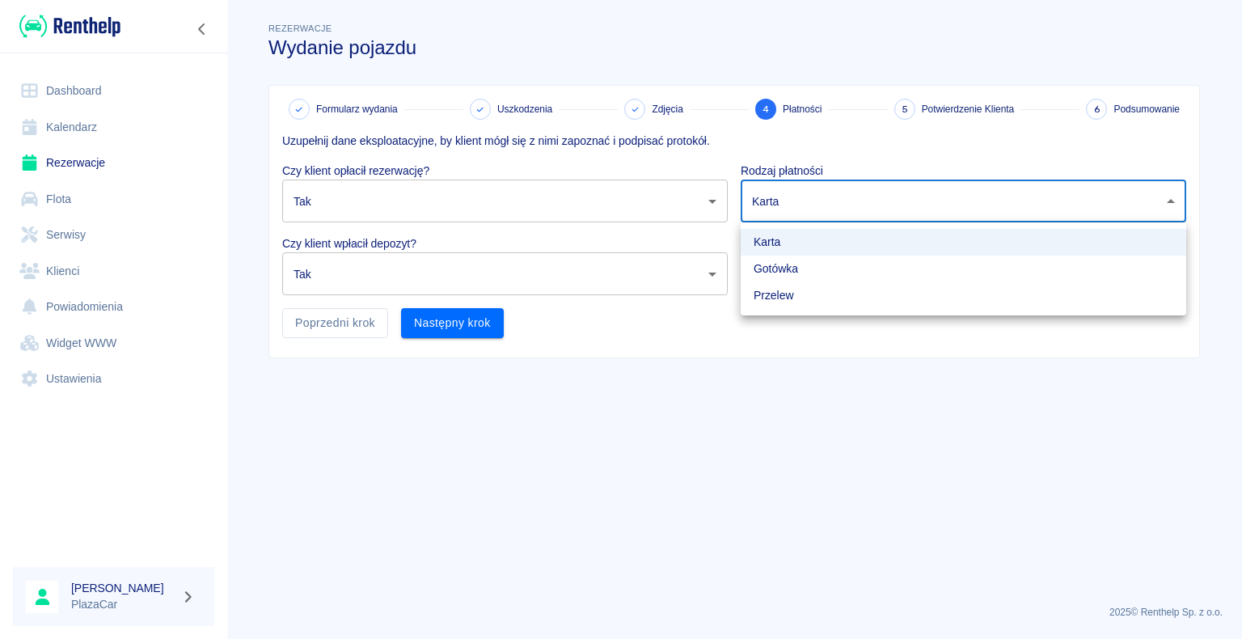
click at [808, 202] on body "Używamy plików Cookies, by zapewnić Ci najlepsze możliwe doświadczenie. Aby dow…" at bounding box center [621, 319] width 1242 height 639
click at [775, 272] on li "Gotówka" at bounding box center [962, 268] width 445 height 27
type input "cash"
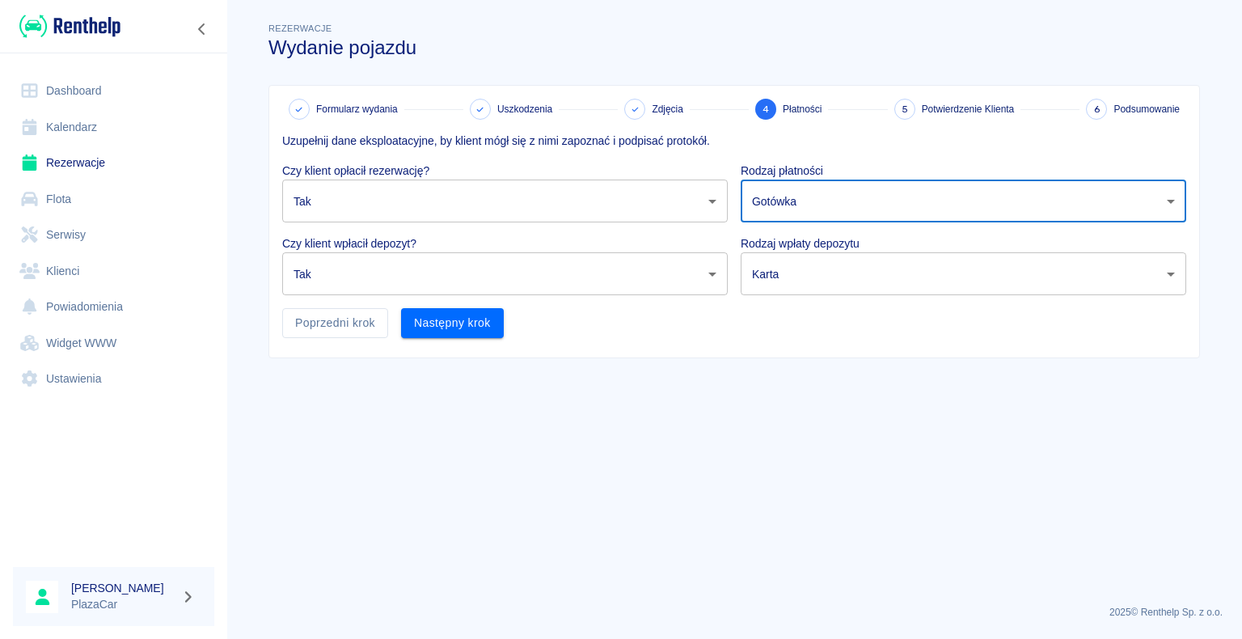
click at [799, 264] on body "Używamy plików Cookies, by zapewnić Ci najlepsze możliwe doświadczenie. Aby dow…" at bounding box center [621, 319] width 1242 height 639
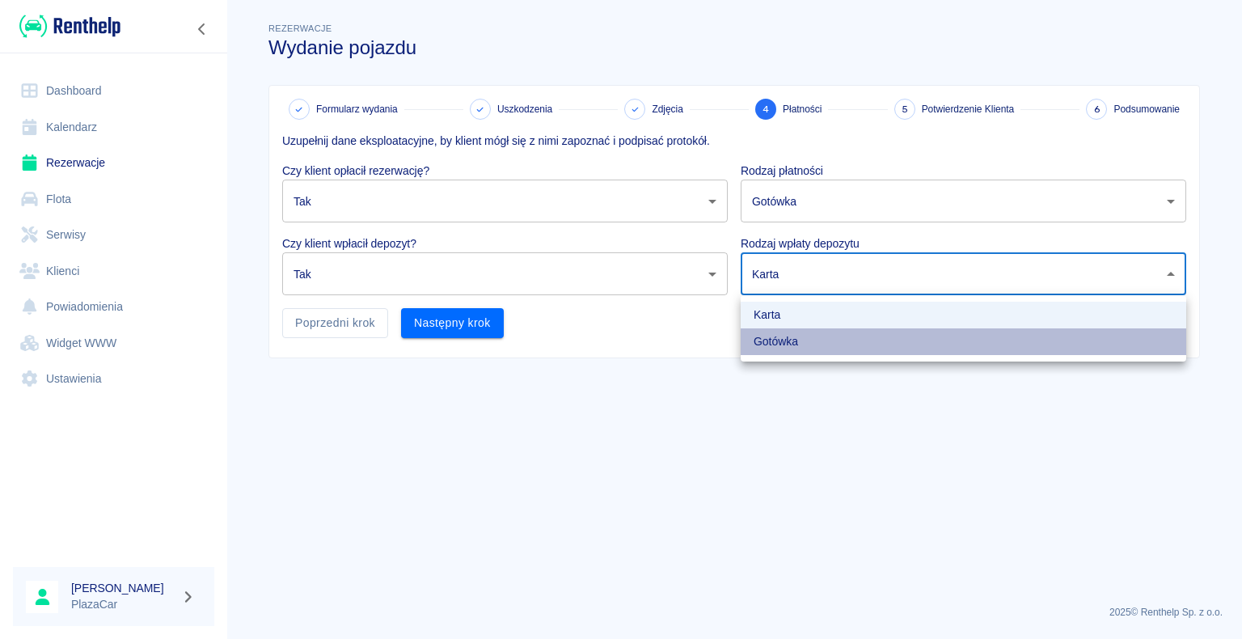
drag, startPoint x: 774, startPoint y: 337, endPoint x: 752, endPoint y: 335, distance: 22.0
click at [774, 336] on li "Gotówka" at bounding box center [962, 341] width 445 height 27
type input "cash"
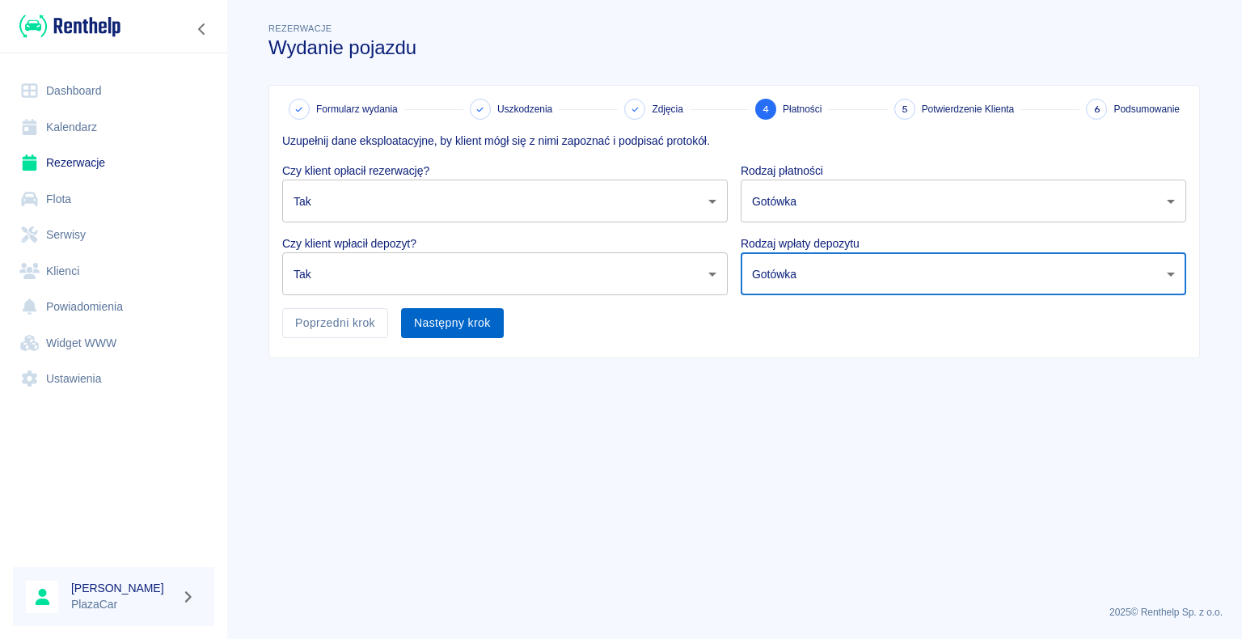
click at [500, 323] on button "Następny krok" at bounding box center [452, 323] width 103 height 30
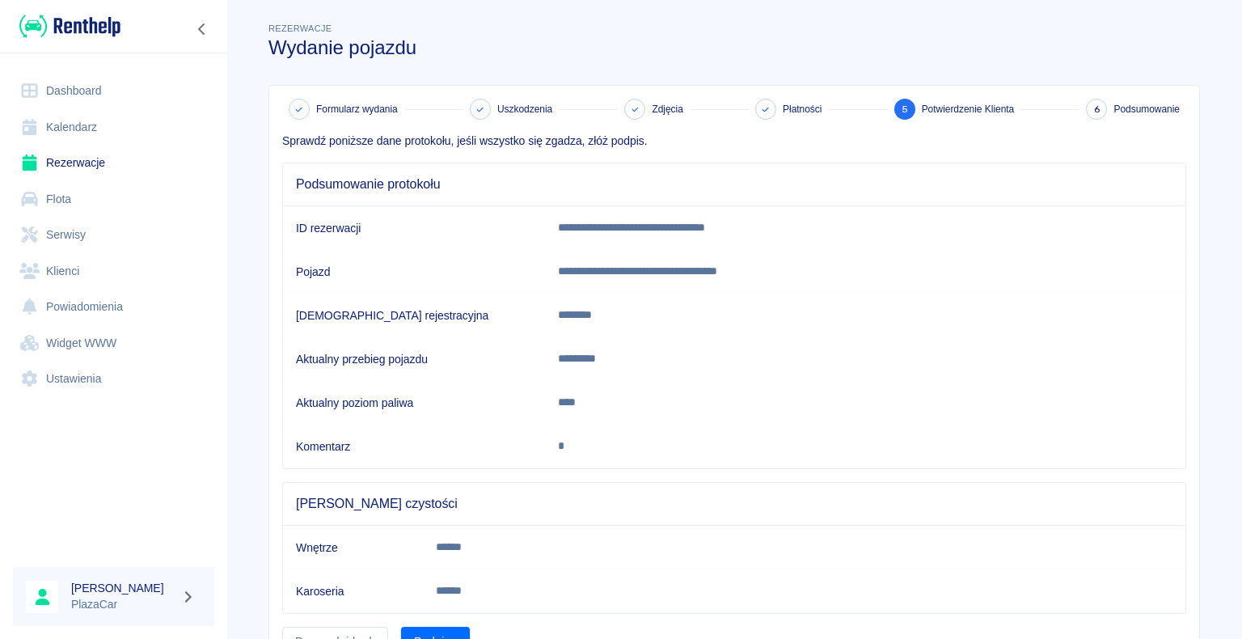
scroll to position [81, 0]
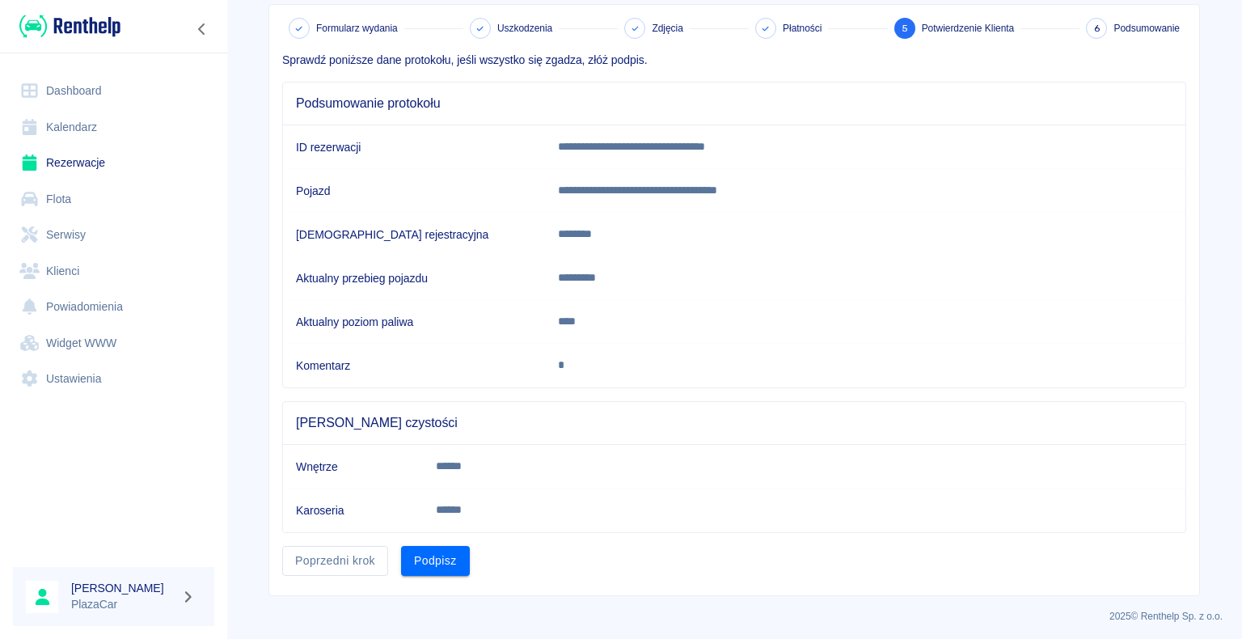
click at [445, 547] on button "Podpisz" at bounding box center [435, 561] width 69 height 30
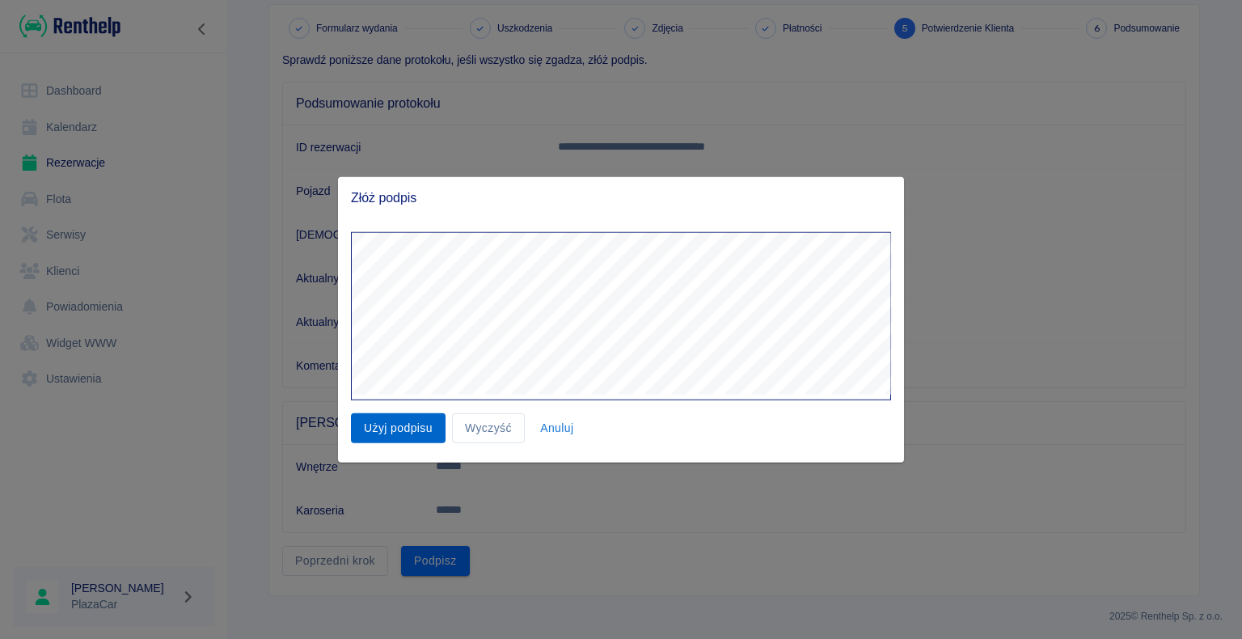
click at [419, 420] on button "Użyj podpisu" at bounding box center [398, 428] width 95 height 30
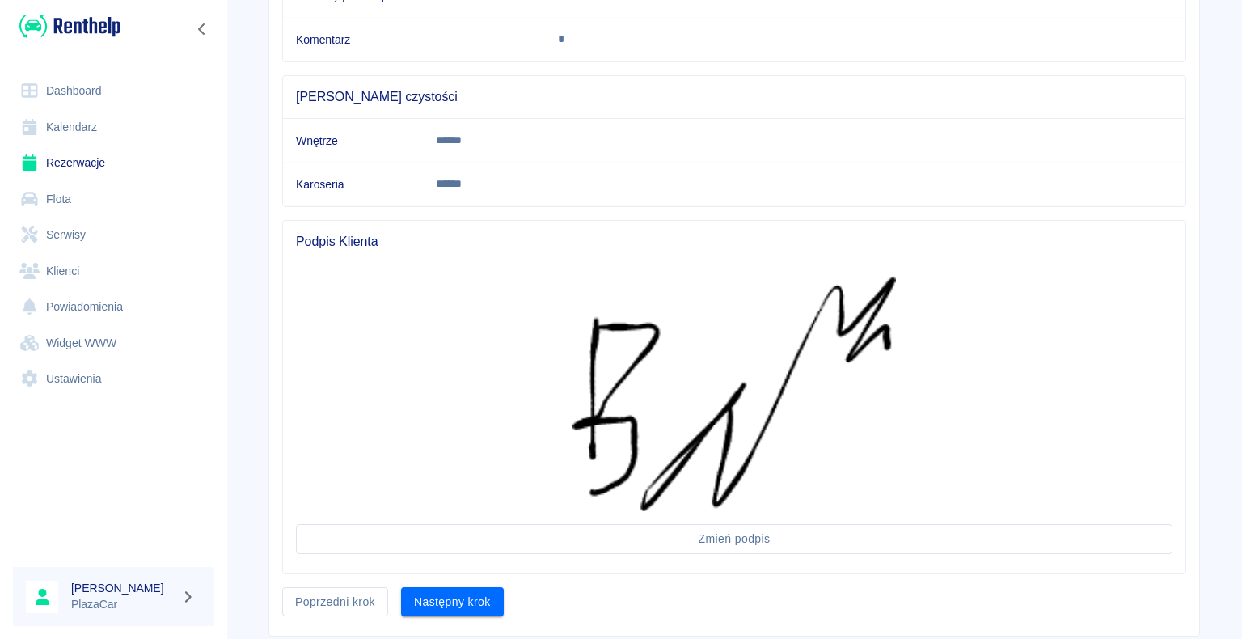
scroll to position [447, 0]
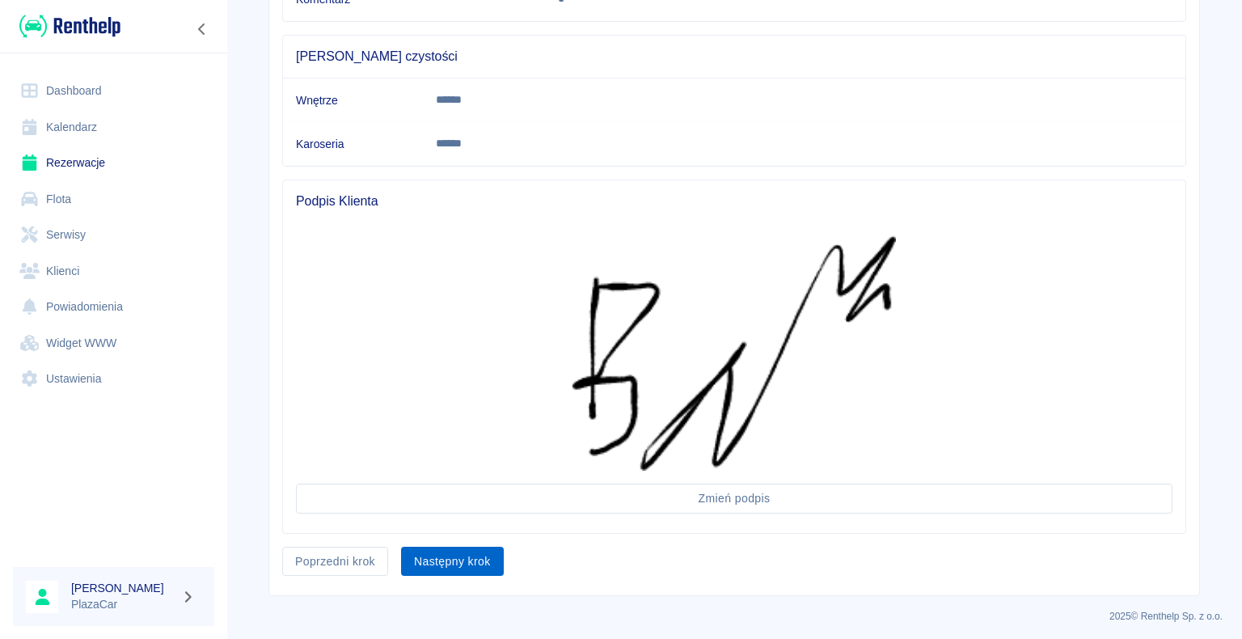
click at [464, 558] on button "Następny krok" at bounding box center [452, 561] width 103 height 30
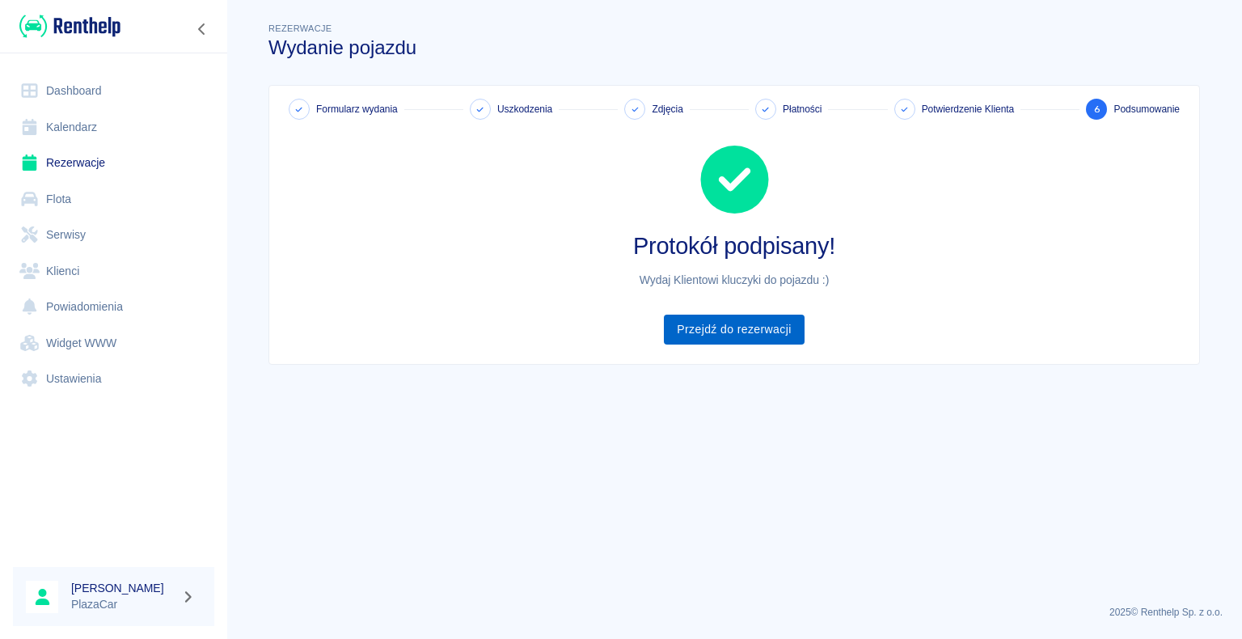
click at [757, 322] on link "Przejdź do rezerwacji" at bounding box center [734, 329] width 140 height 30
